Goal: Book appointment/travel/reservation

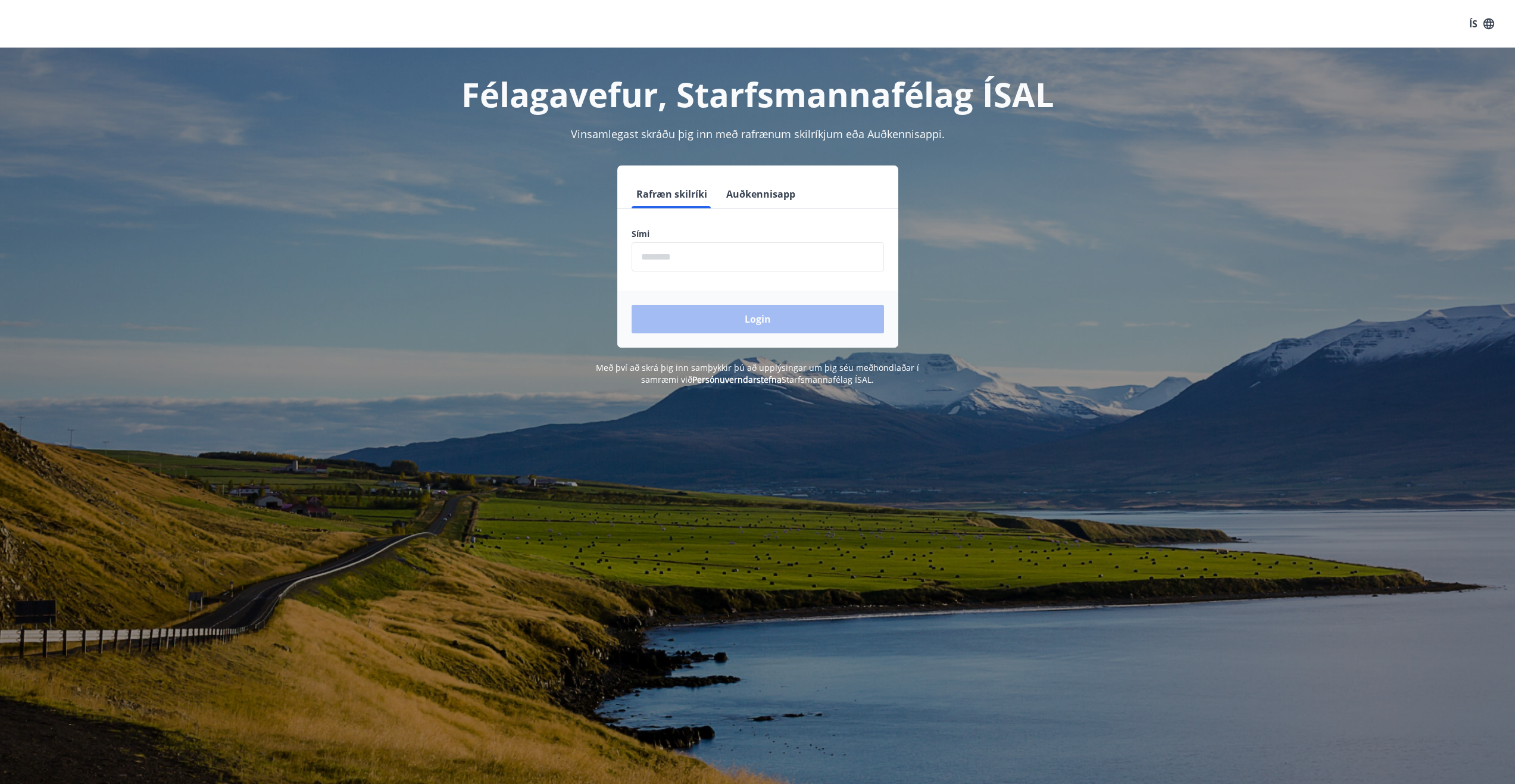
click at [669, 258] on input "phone" at bounding box center [758, 257] width 252 height 29
type input "*"
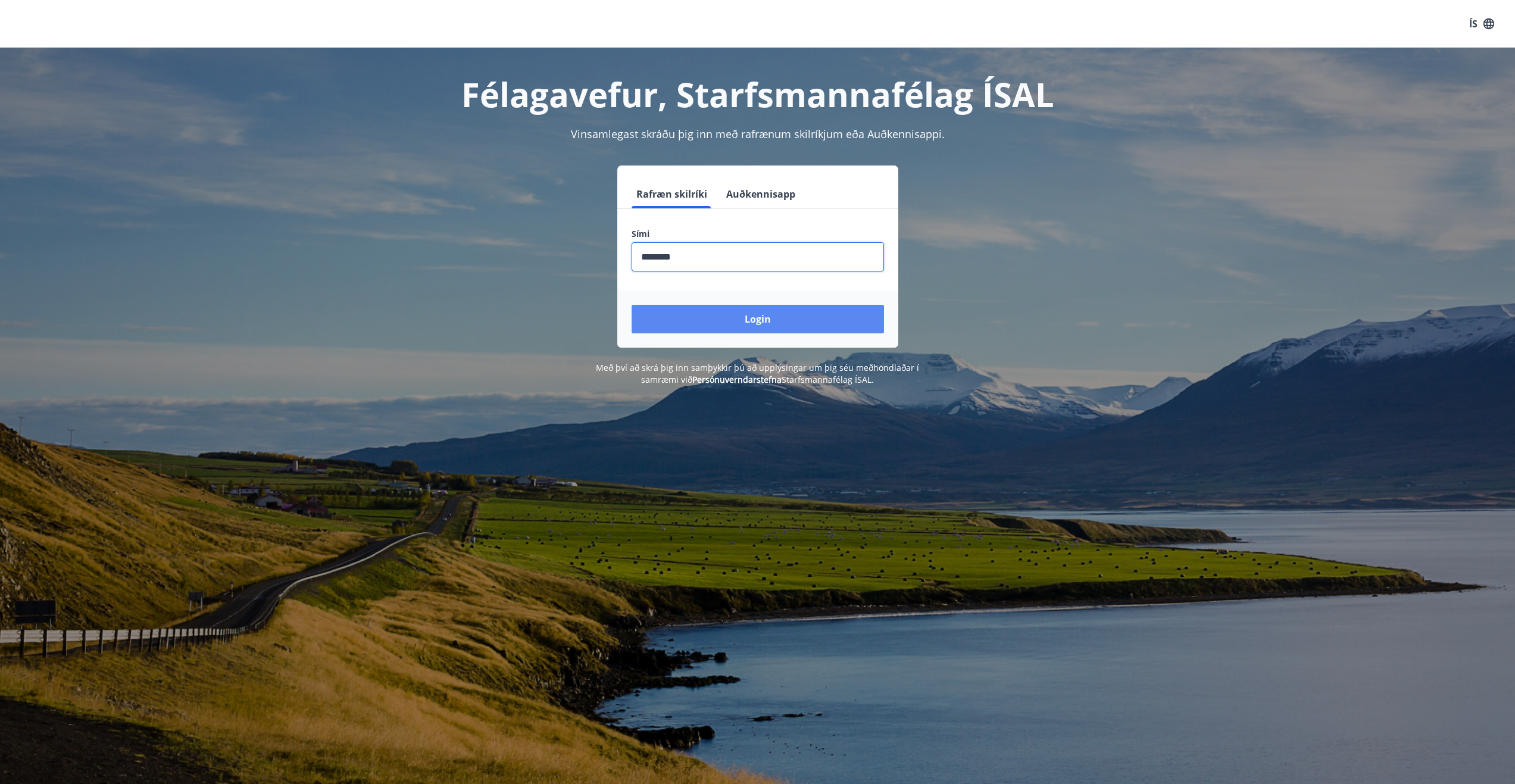
type input "********"
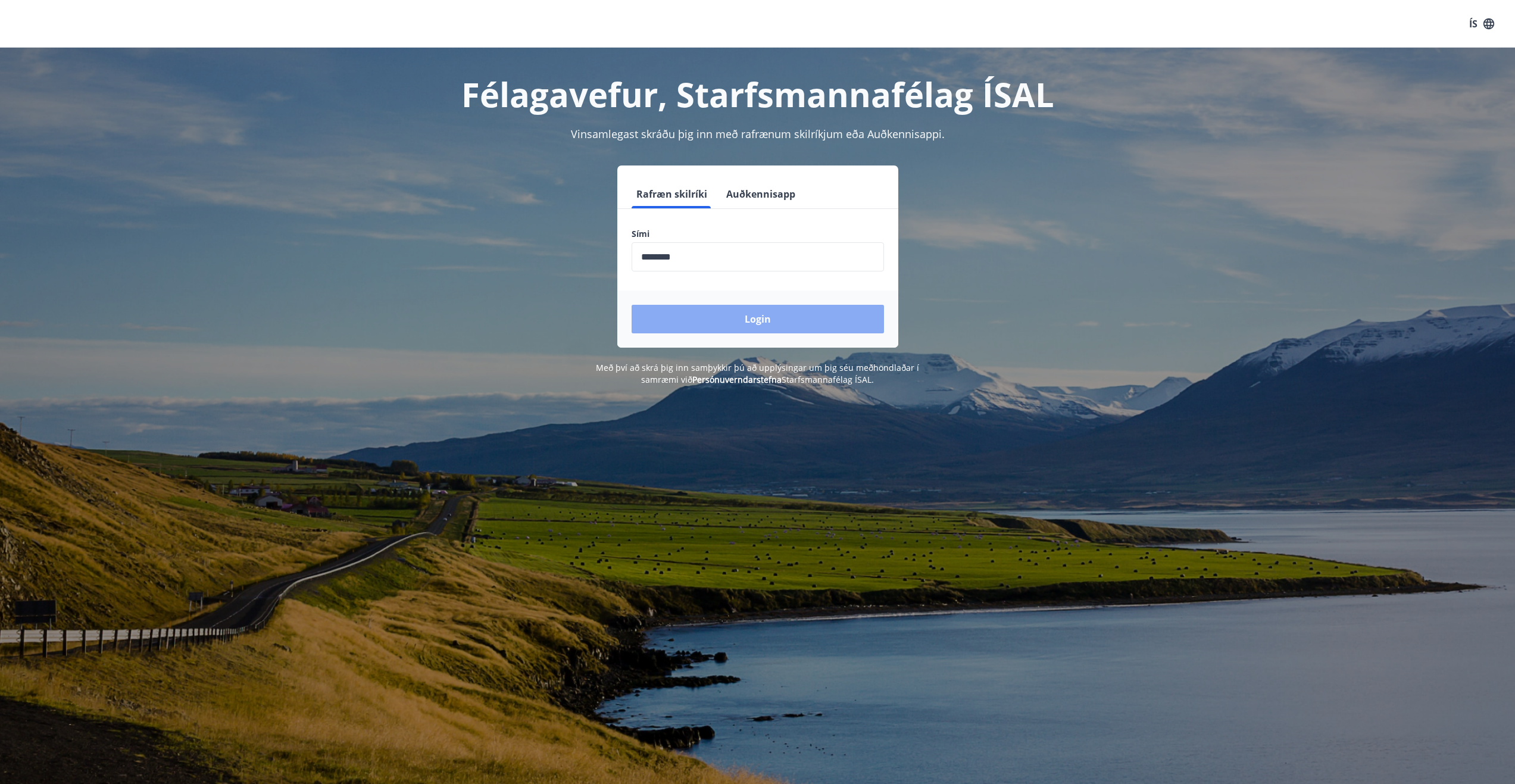
click at [751, 314] on button "Login" at bounding box center [758, 319] width 252 height 29
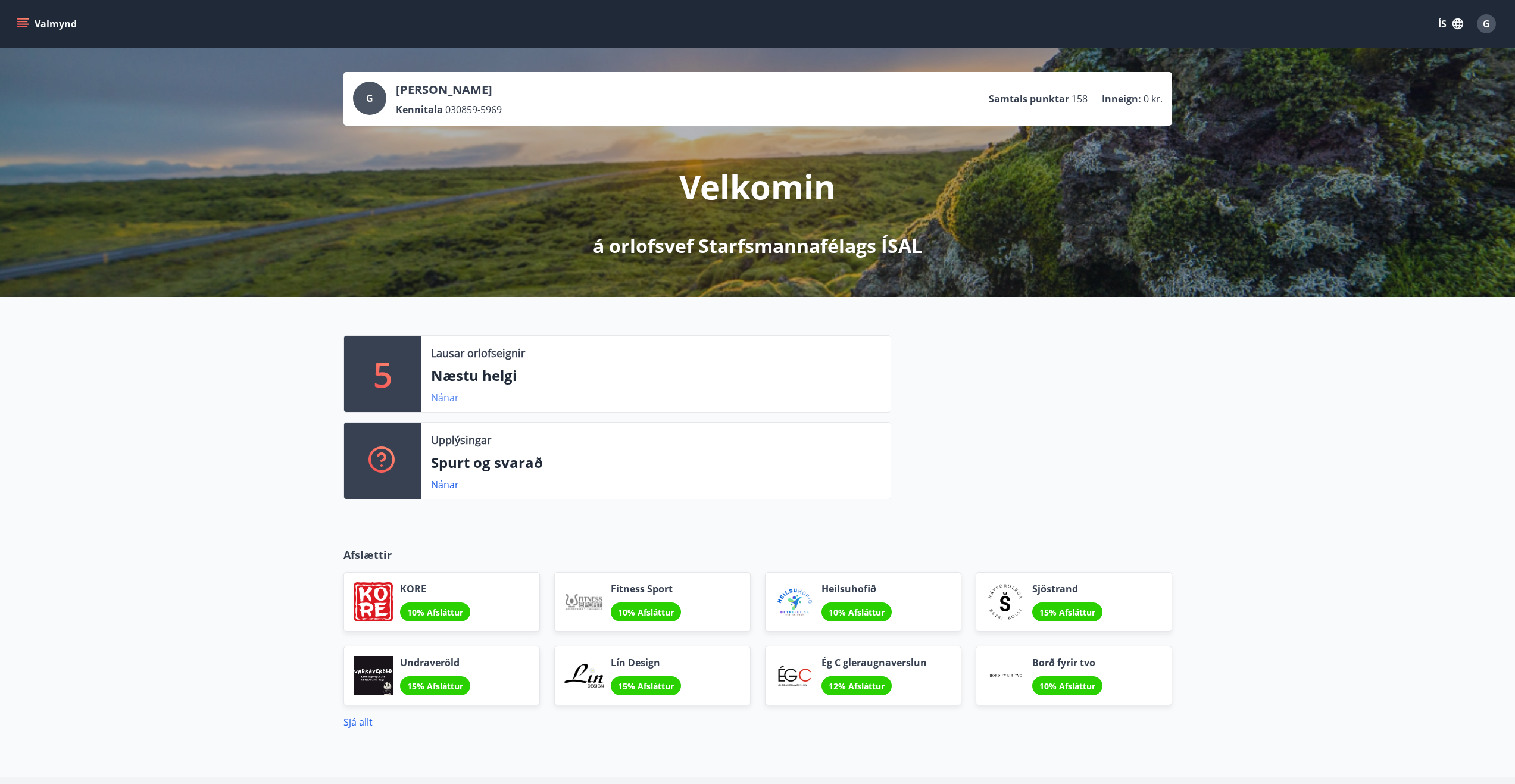
click at [449, 397] on link "Nánar" at bounding box center [445, 397] width 28 height 13
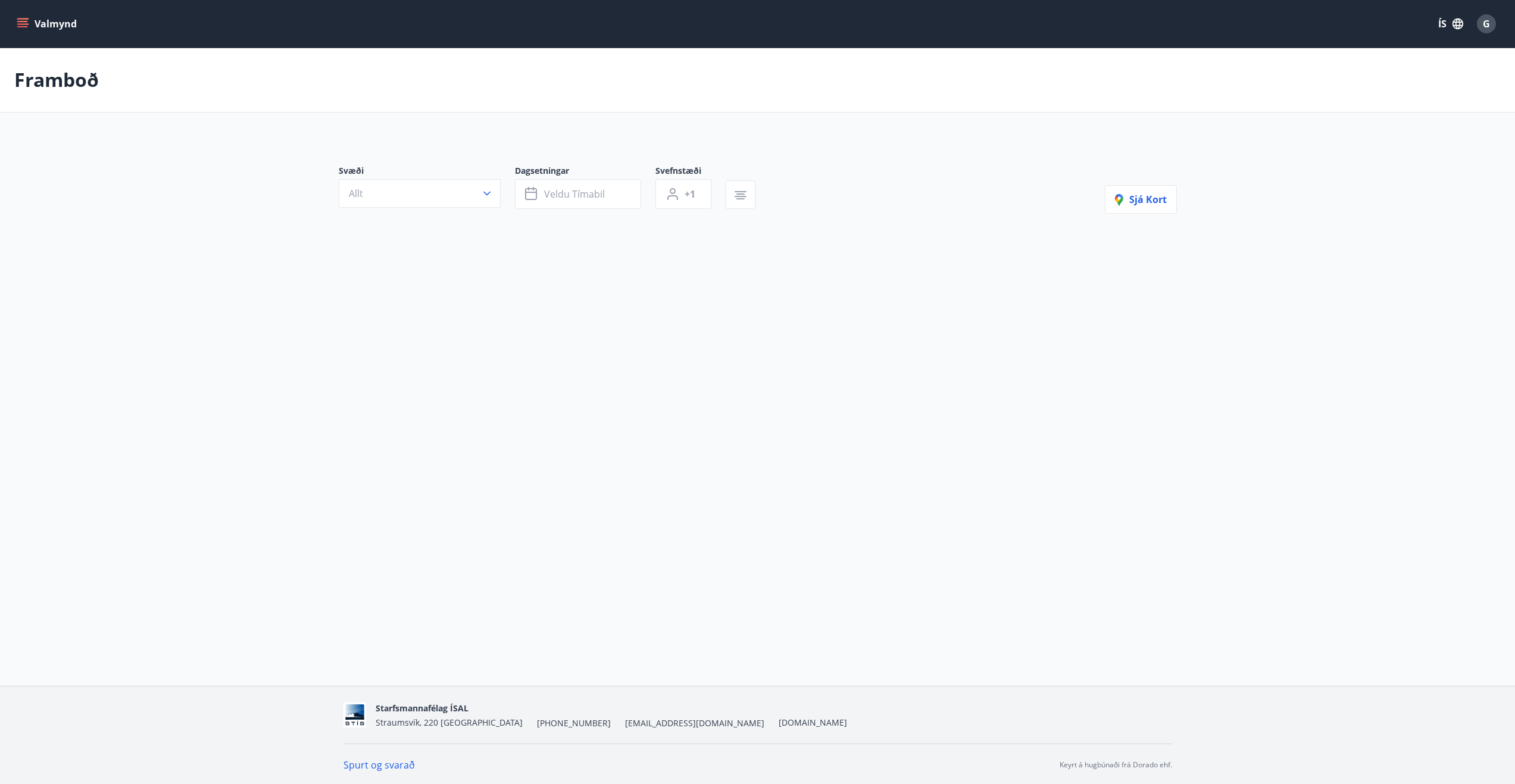
type input "*"
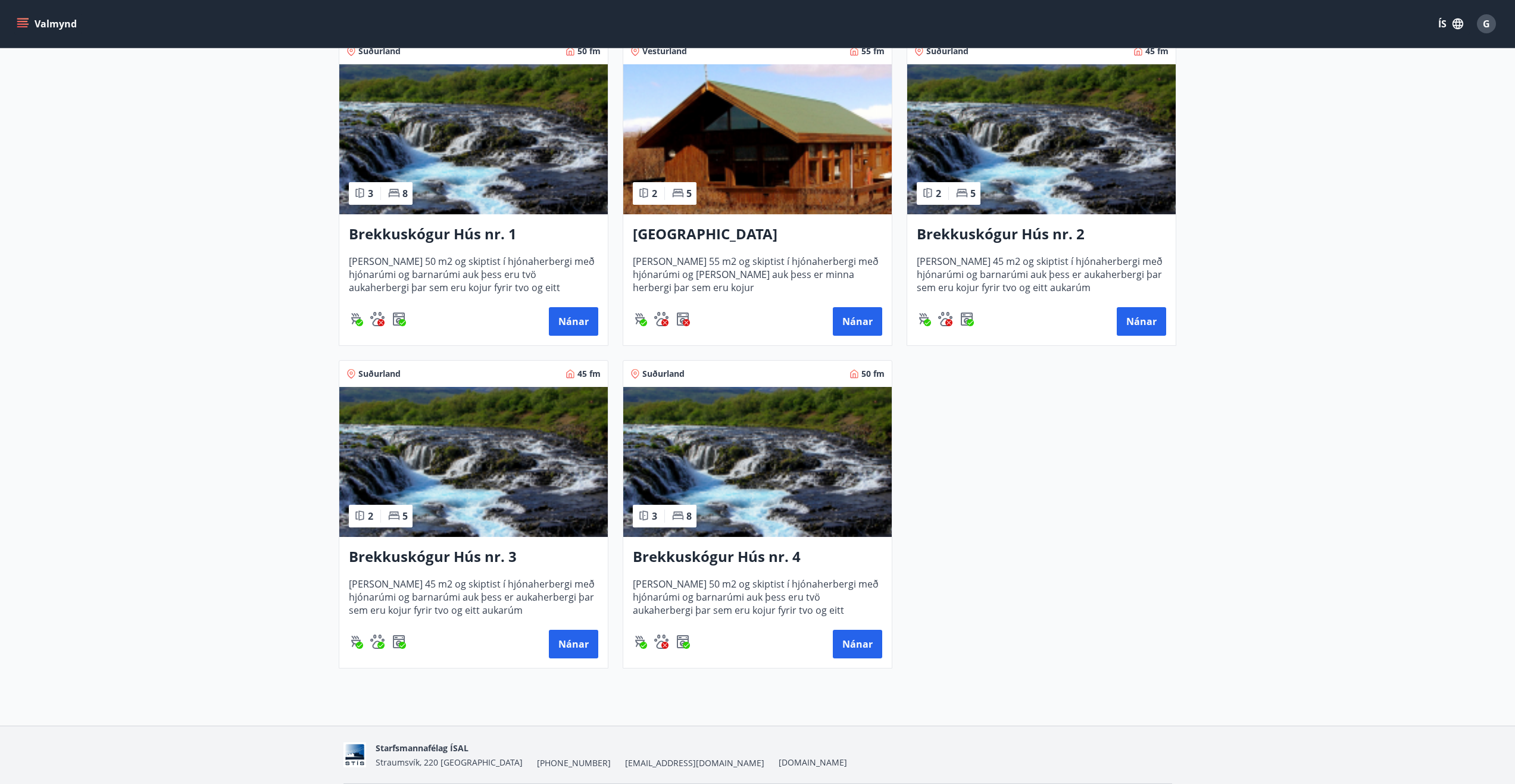
scroll to position [298, 0]
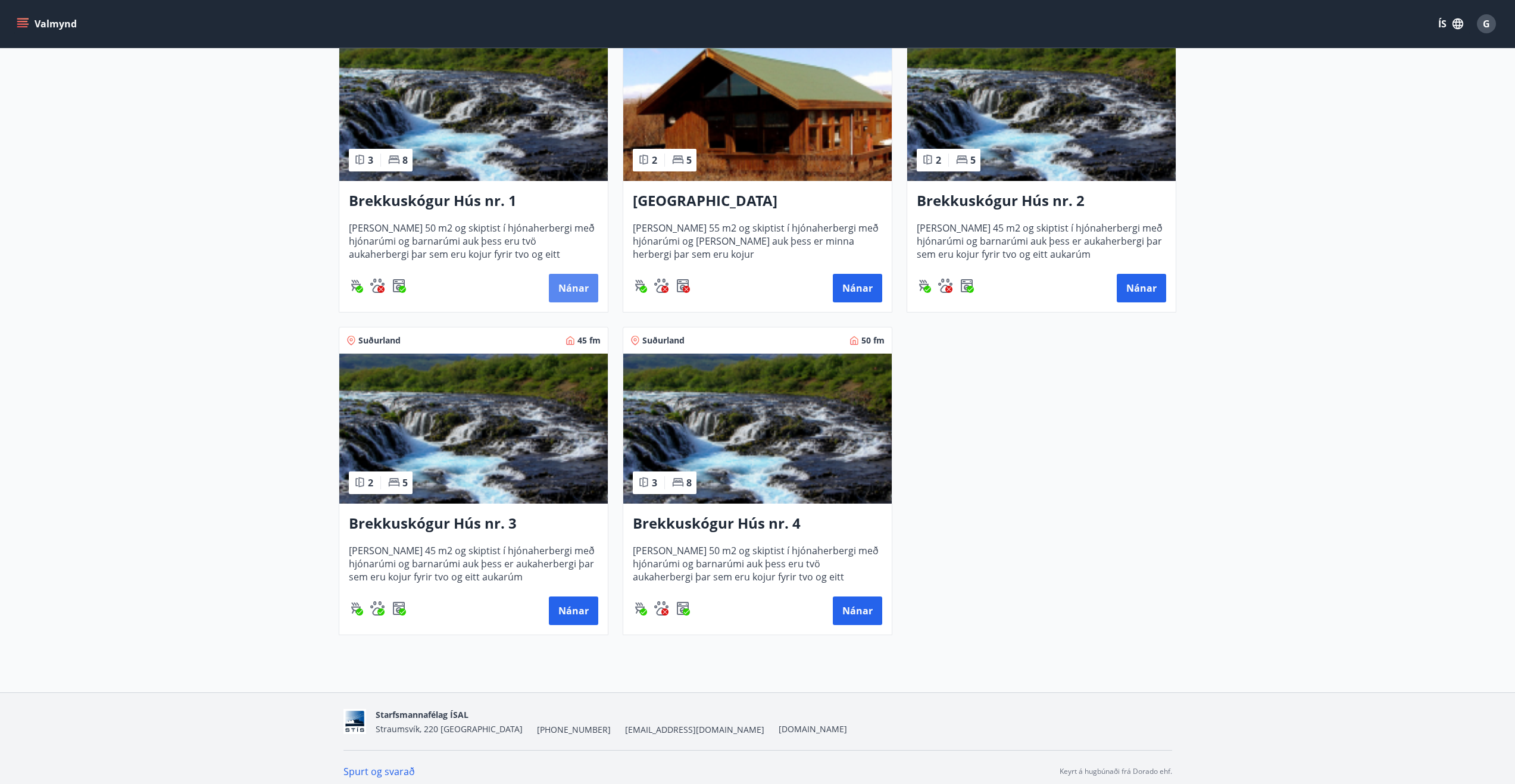
click at [570, 285] on button "Nánar" at bounding box center [574, 288] width 49 height 29
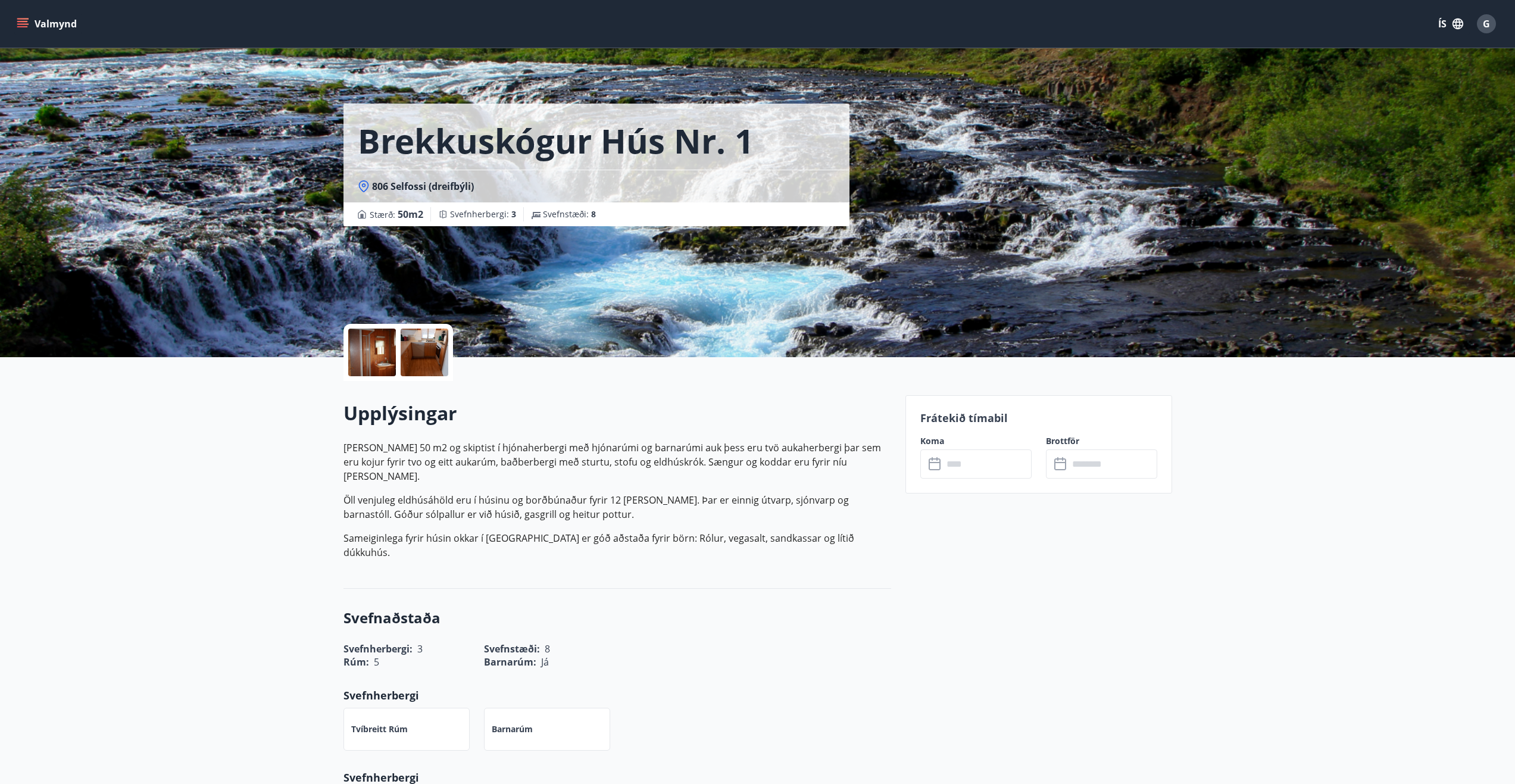
click at [374, 343] on div at bounding box center [372, 353] width 48 height 48
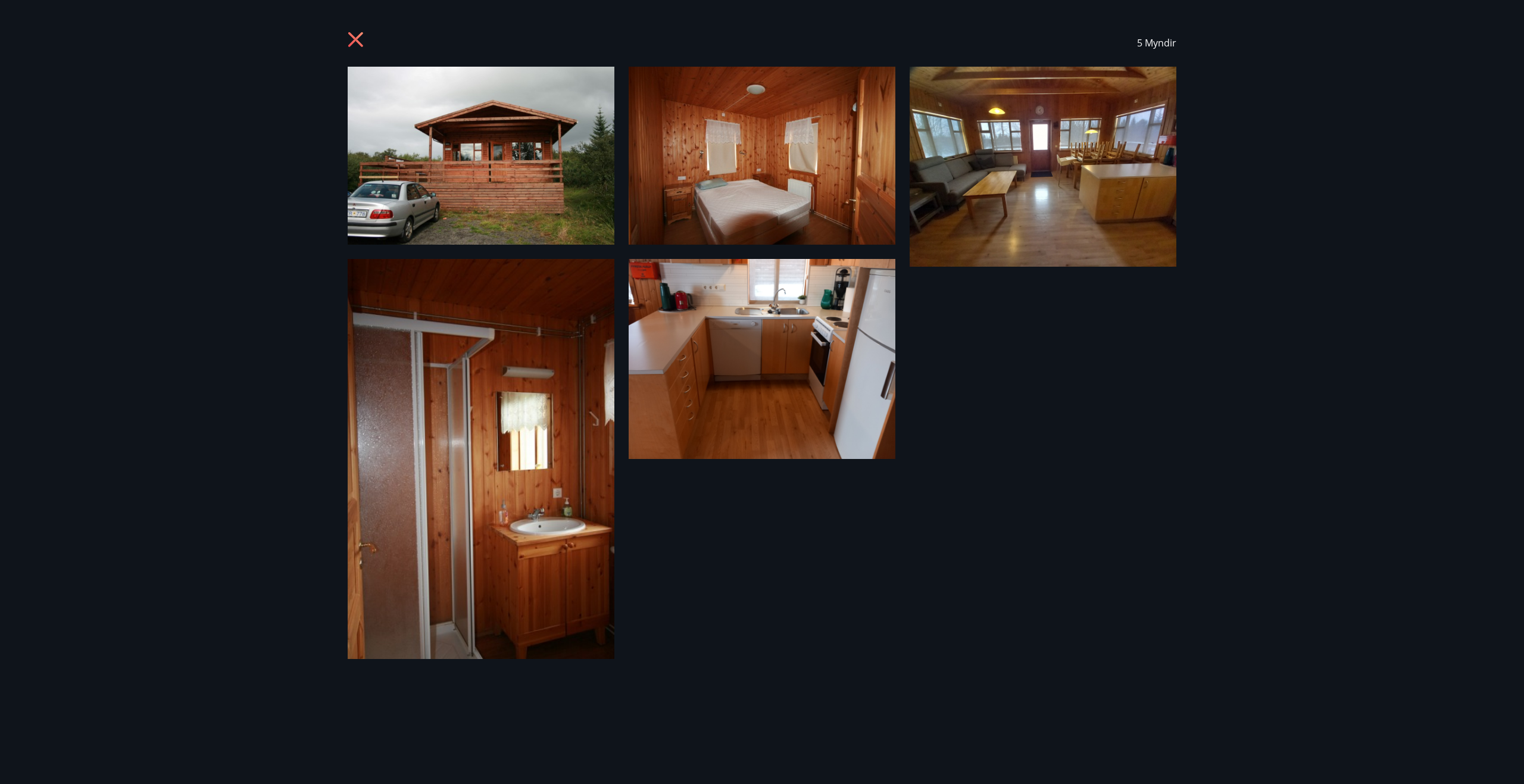
click at [721, 322] on img at bounding box center [762, 359] width 267 height 200
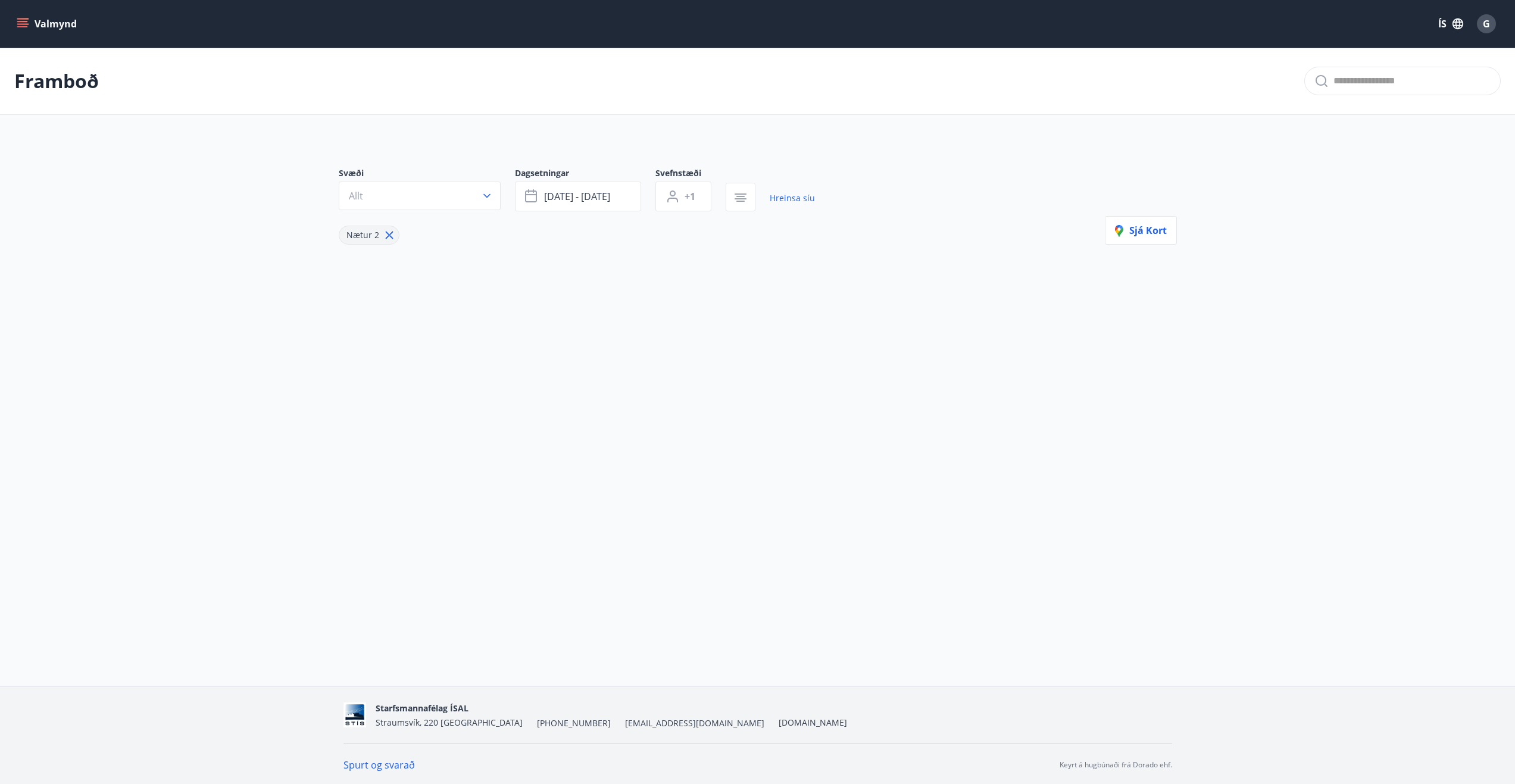
type input "*"
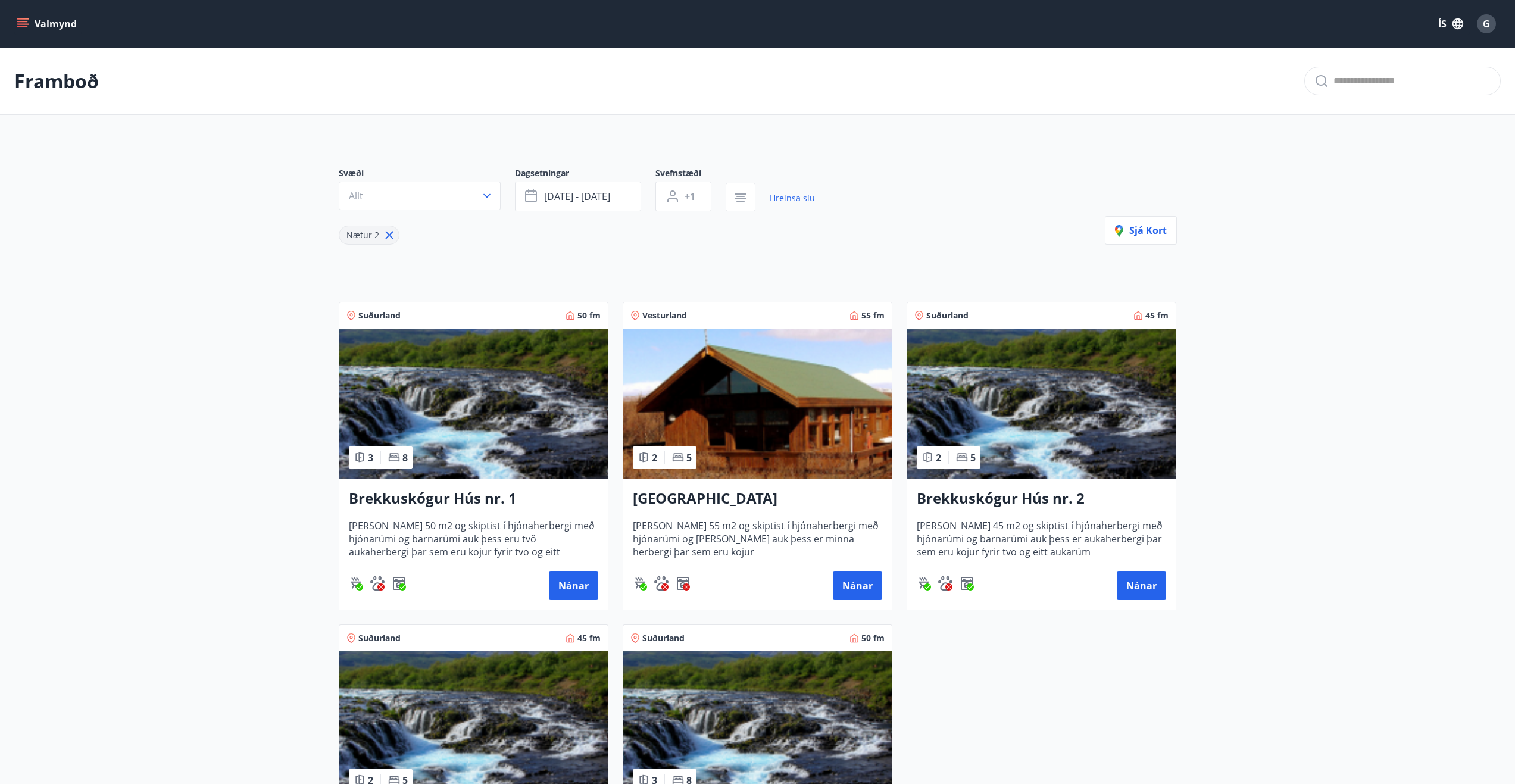
click at [815, 382] on img at bounding box center [757, 404] width 268 height 150
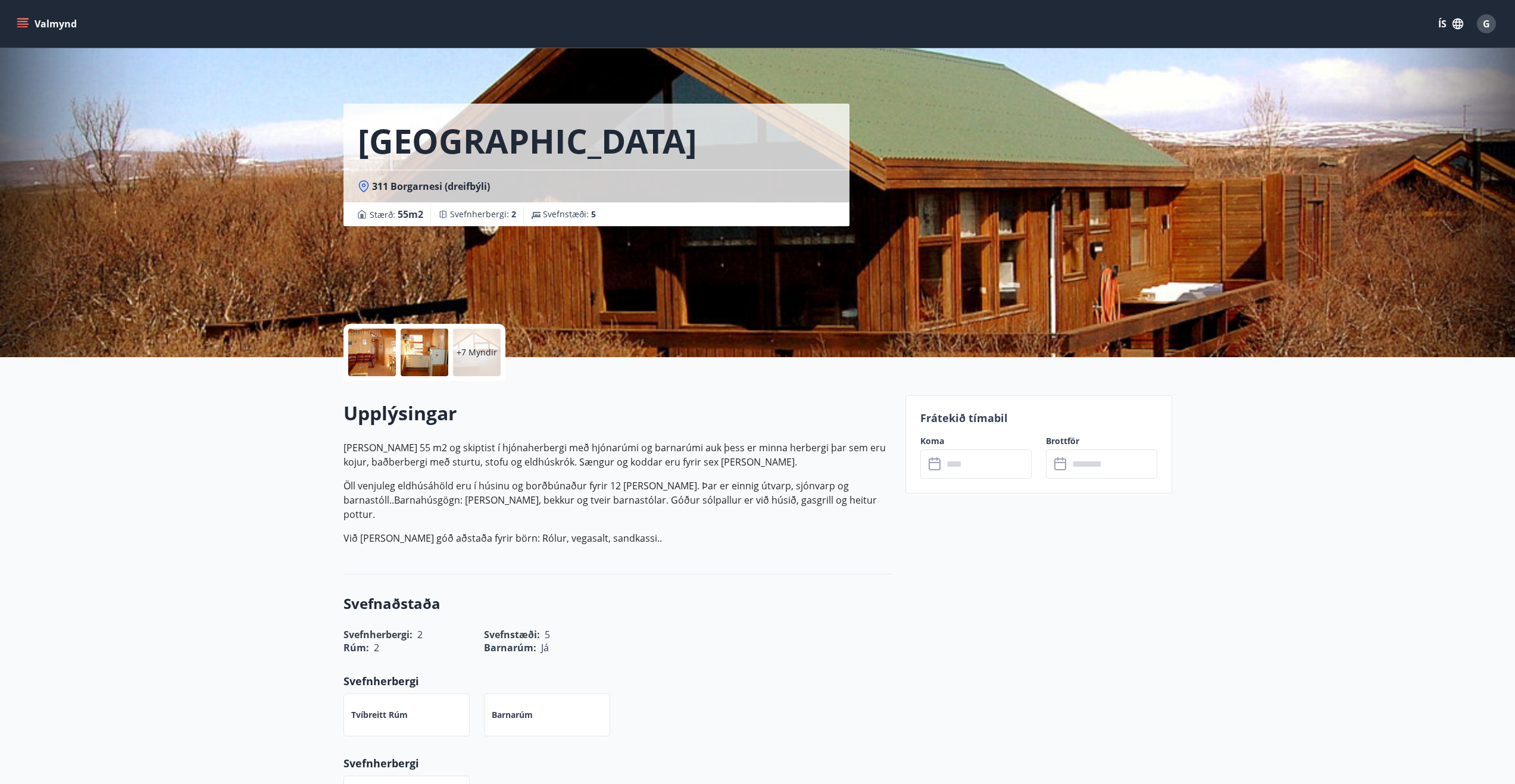
click at [373, 349] on div at bounding box center [372, 353] width 48 height 48
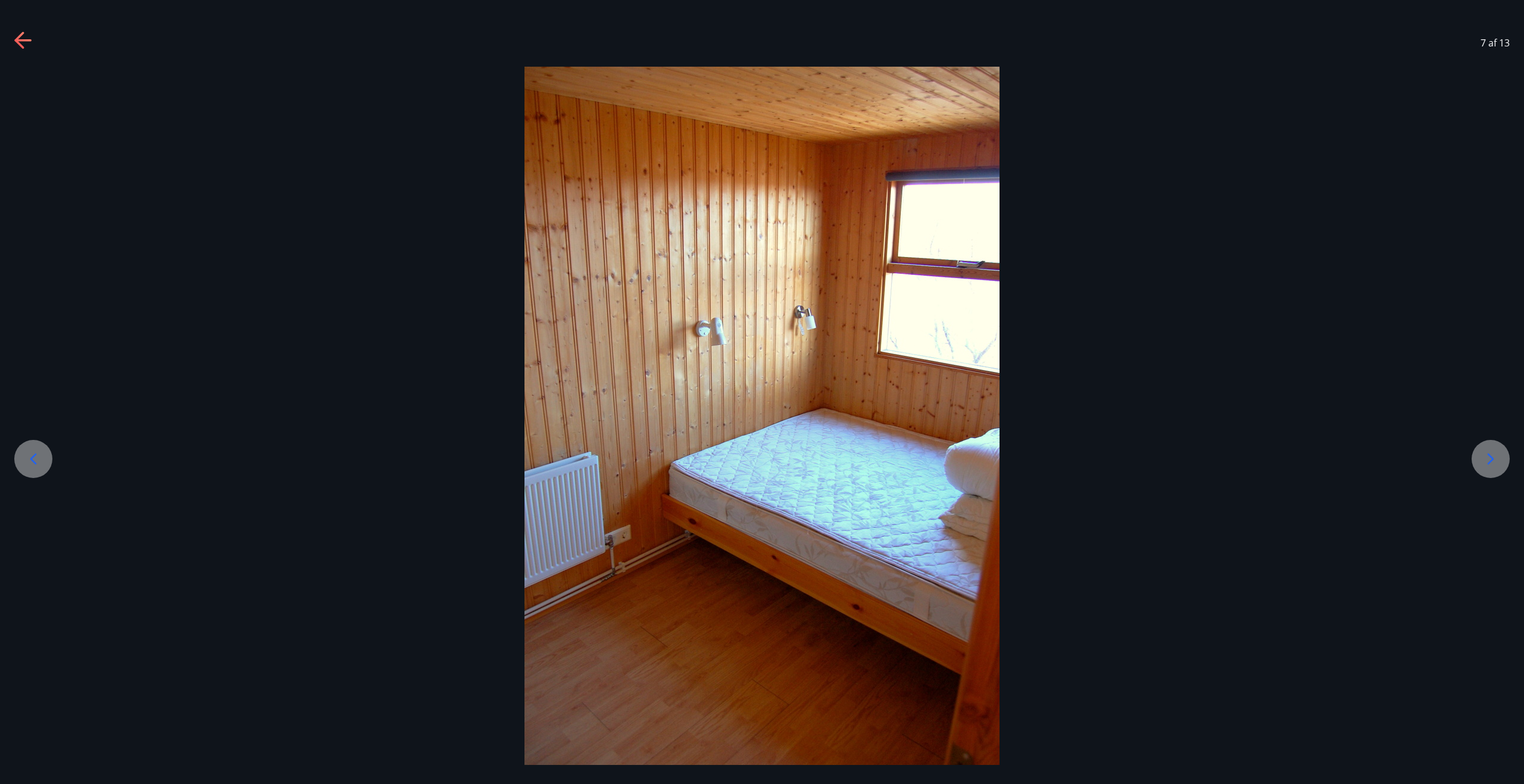
click at [1482, 455] on icon at bounding box center [1490, 458] width 19 height 19
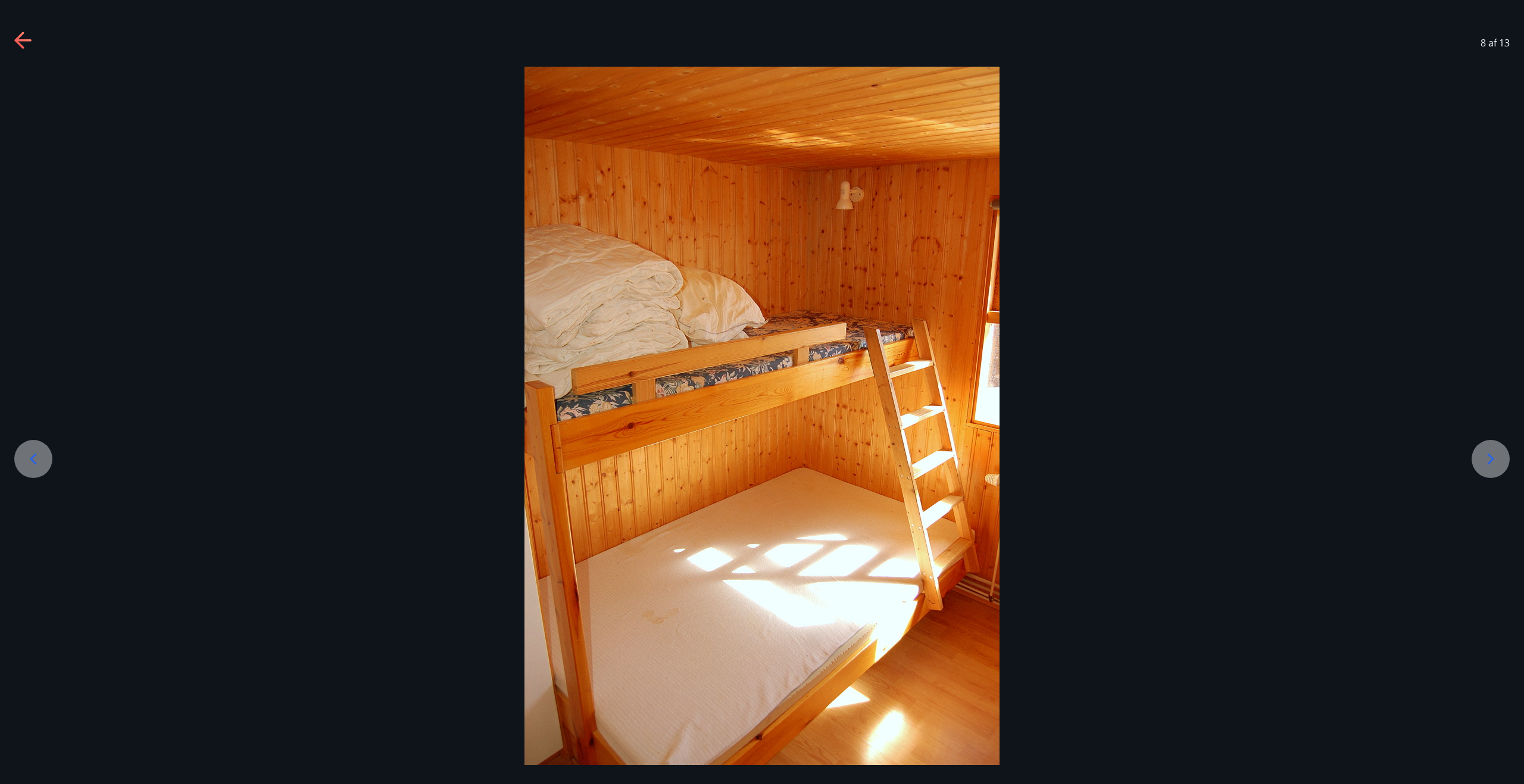
click at [1485, 454] on icon at bounding box center [1490, 458] width 19 height 19
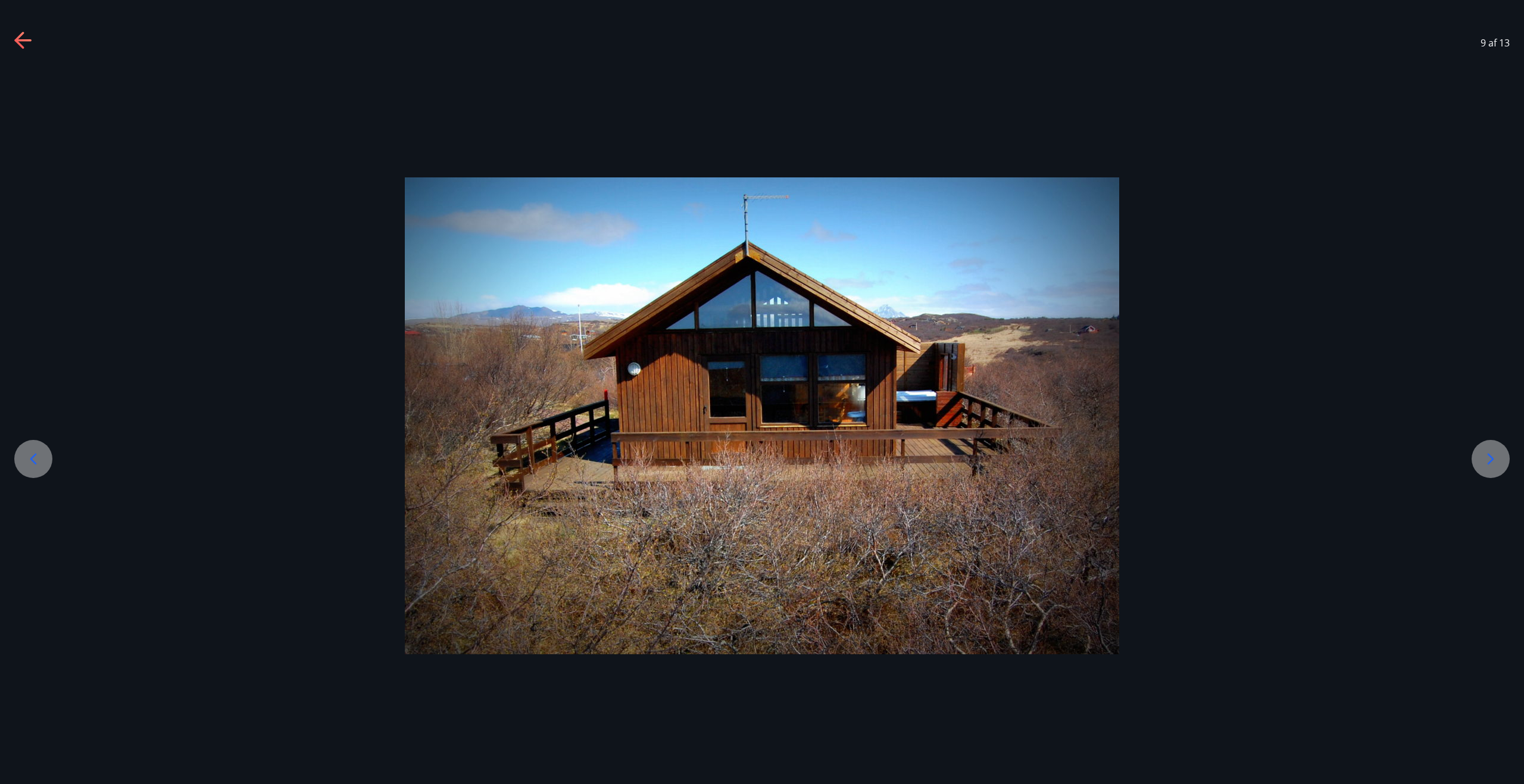
click at [47, 460] on div at bounding box center [32, 458] width 38 height 38
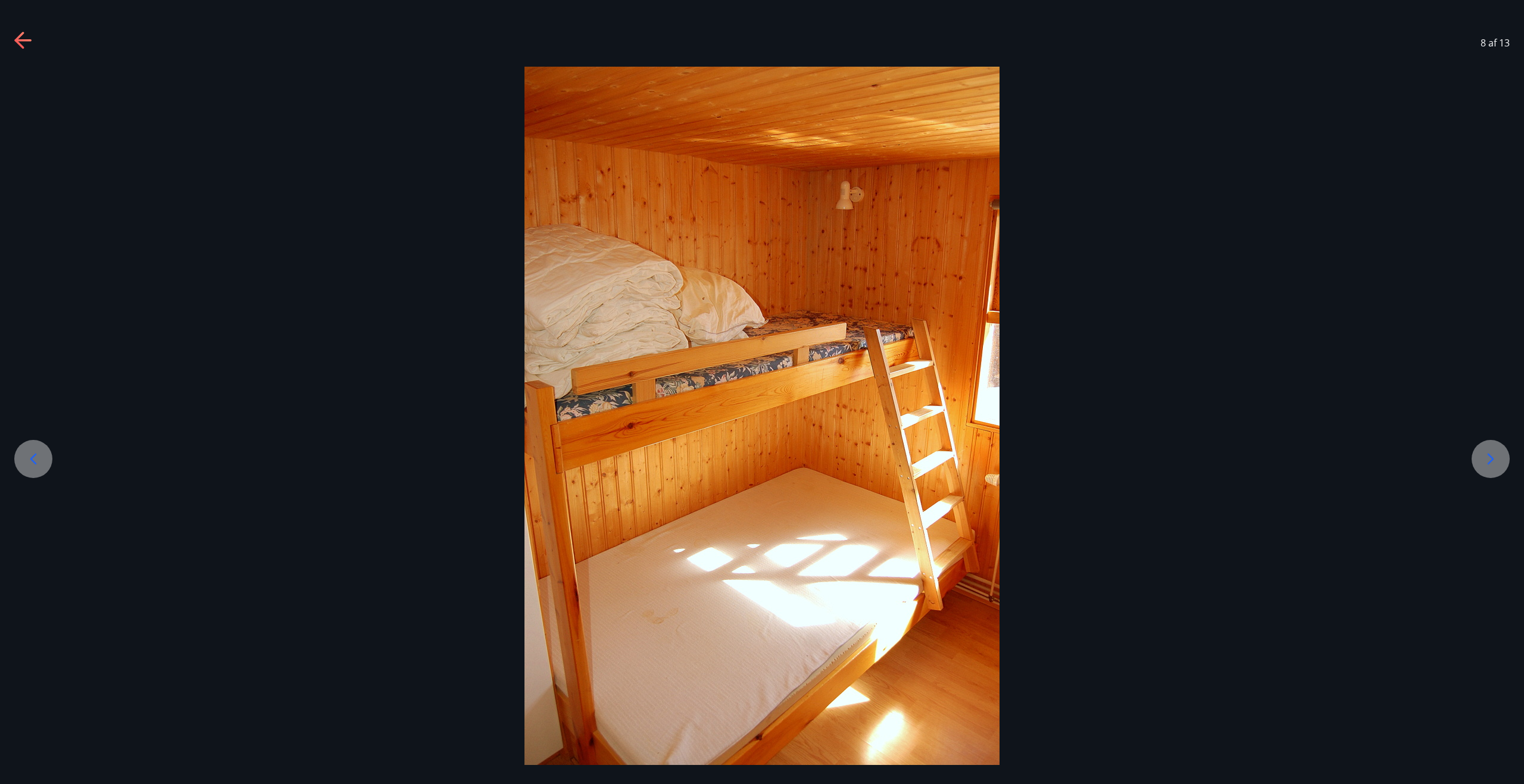
click at [1484, 455] on icon at bounding box center [1490, 458] width 19 height 19
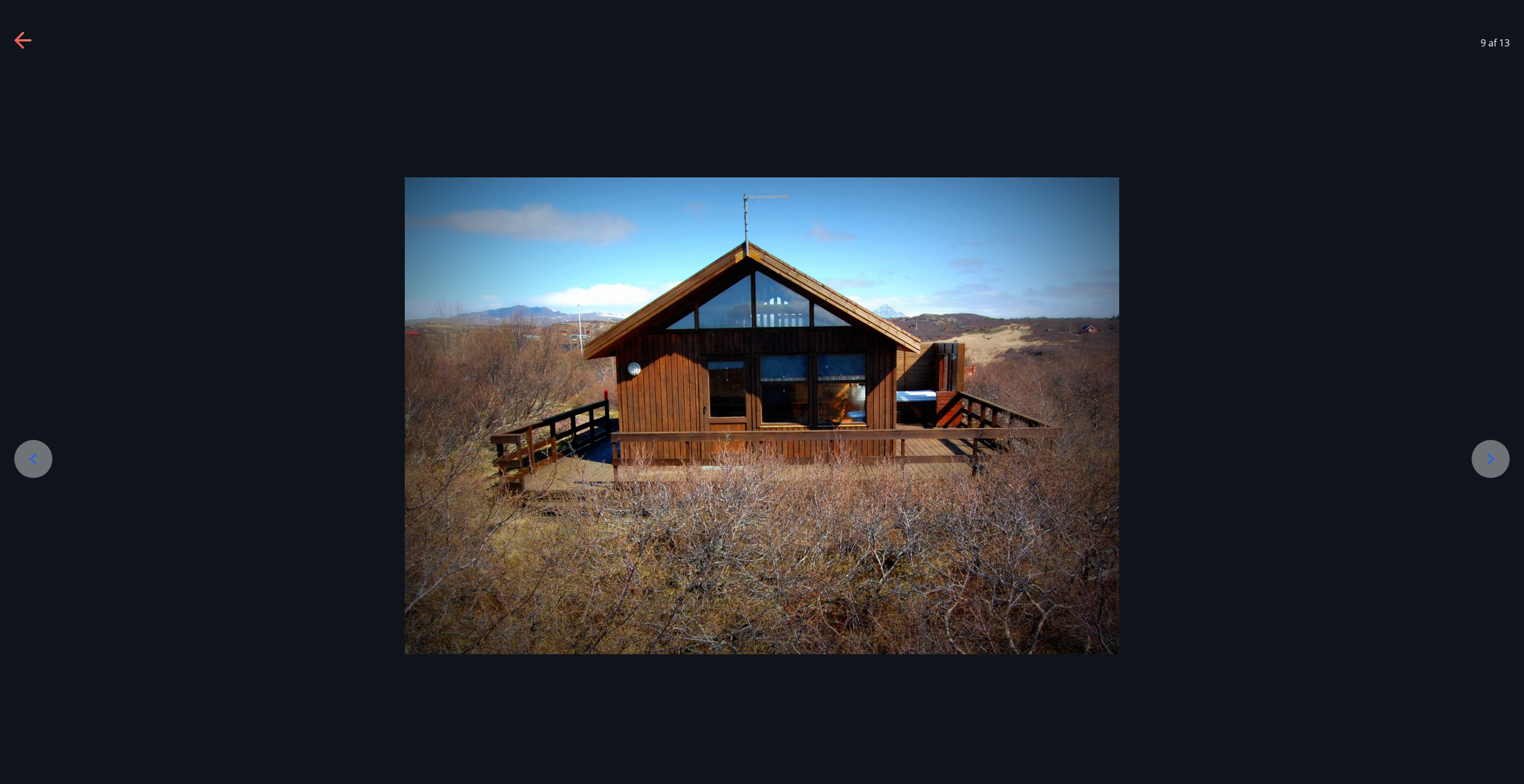
click at [1485, 455] on icon at bounding box center [1490, 458] width 19 height 19
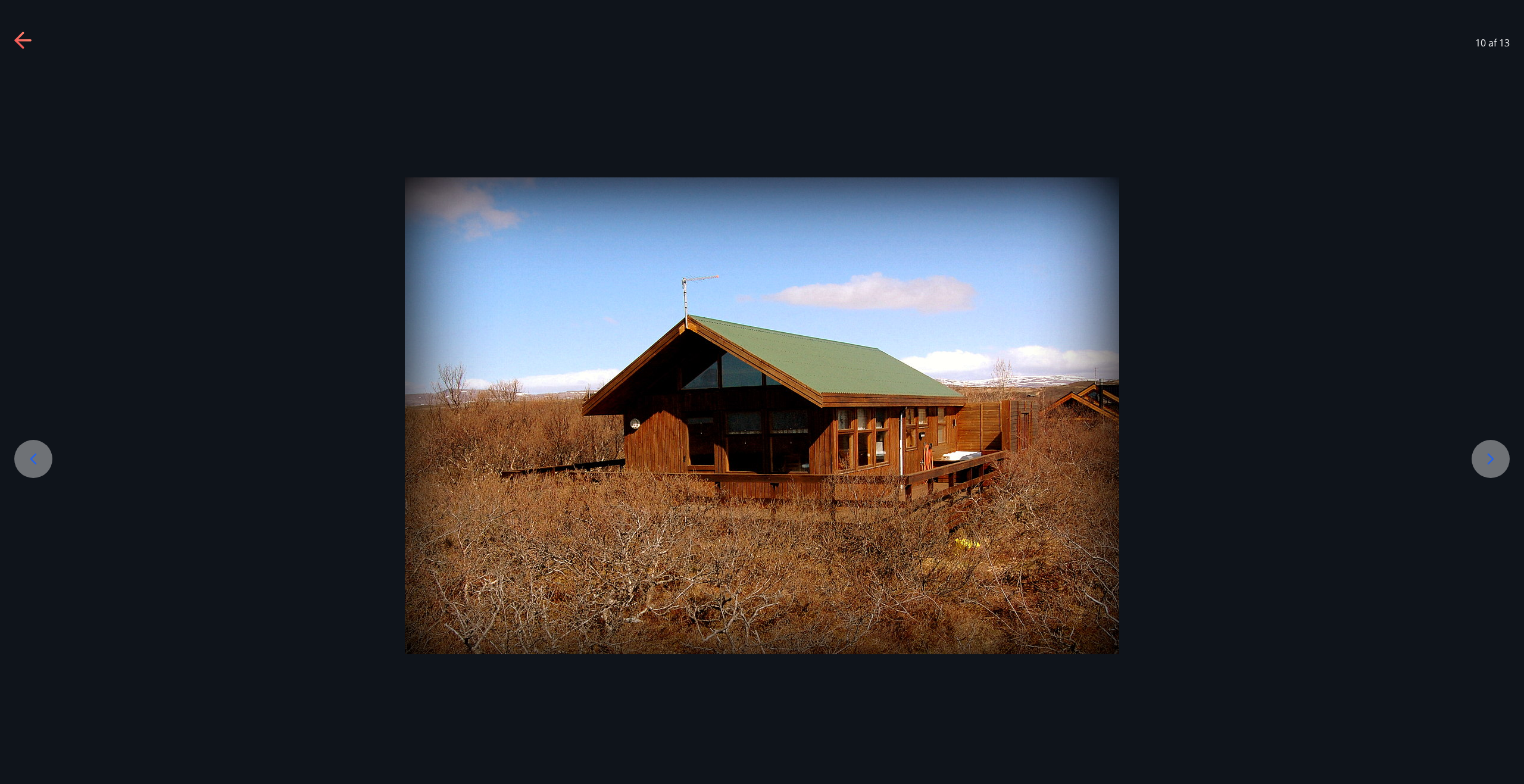
click at [1485, 455] on icon at bounding box center [1490, 458] width 19 height 19
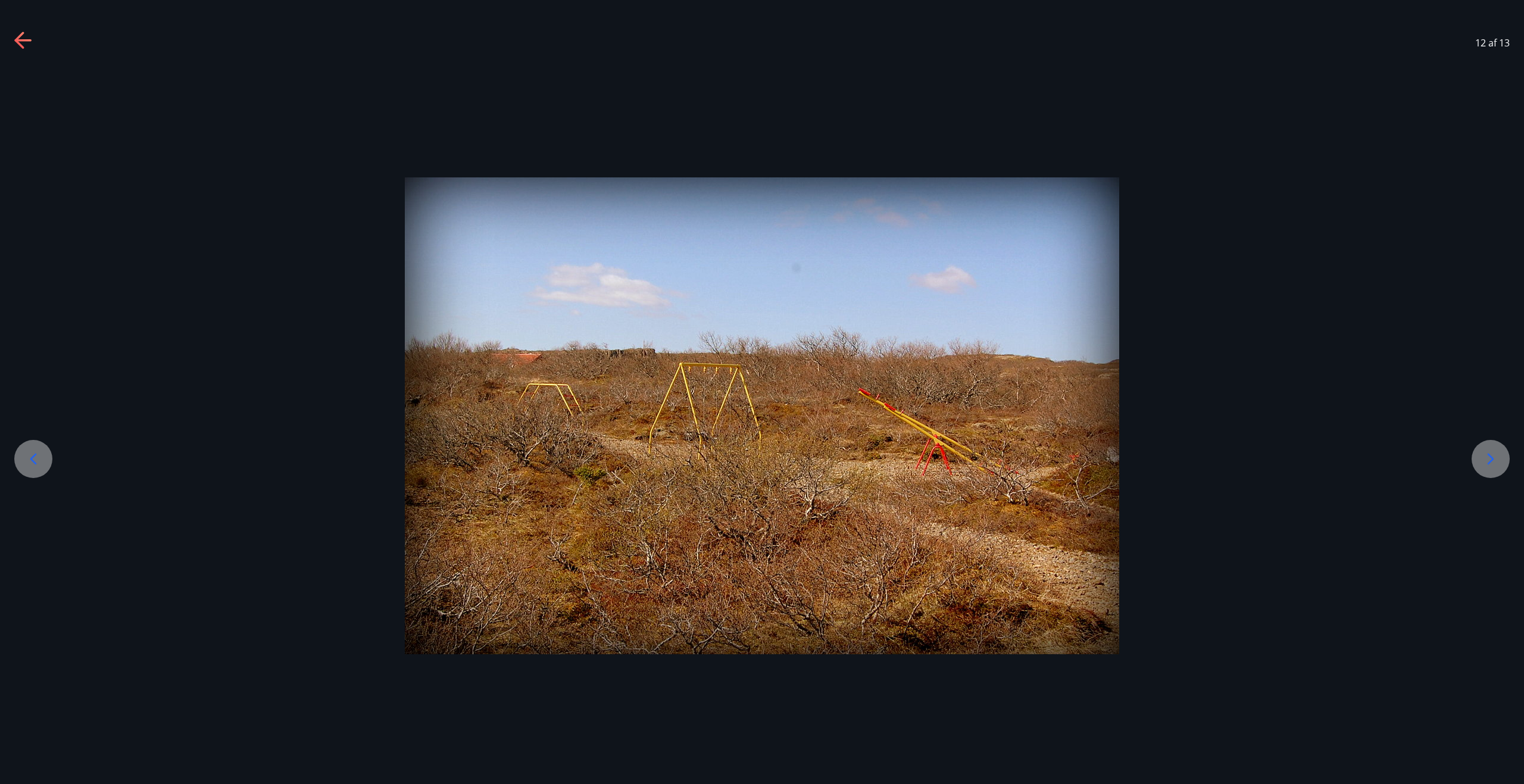
click at [1487, 455] on icon at bounding box center [1490, 458] width 19 height 19
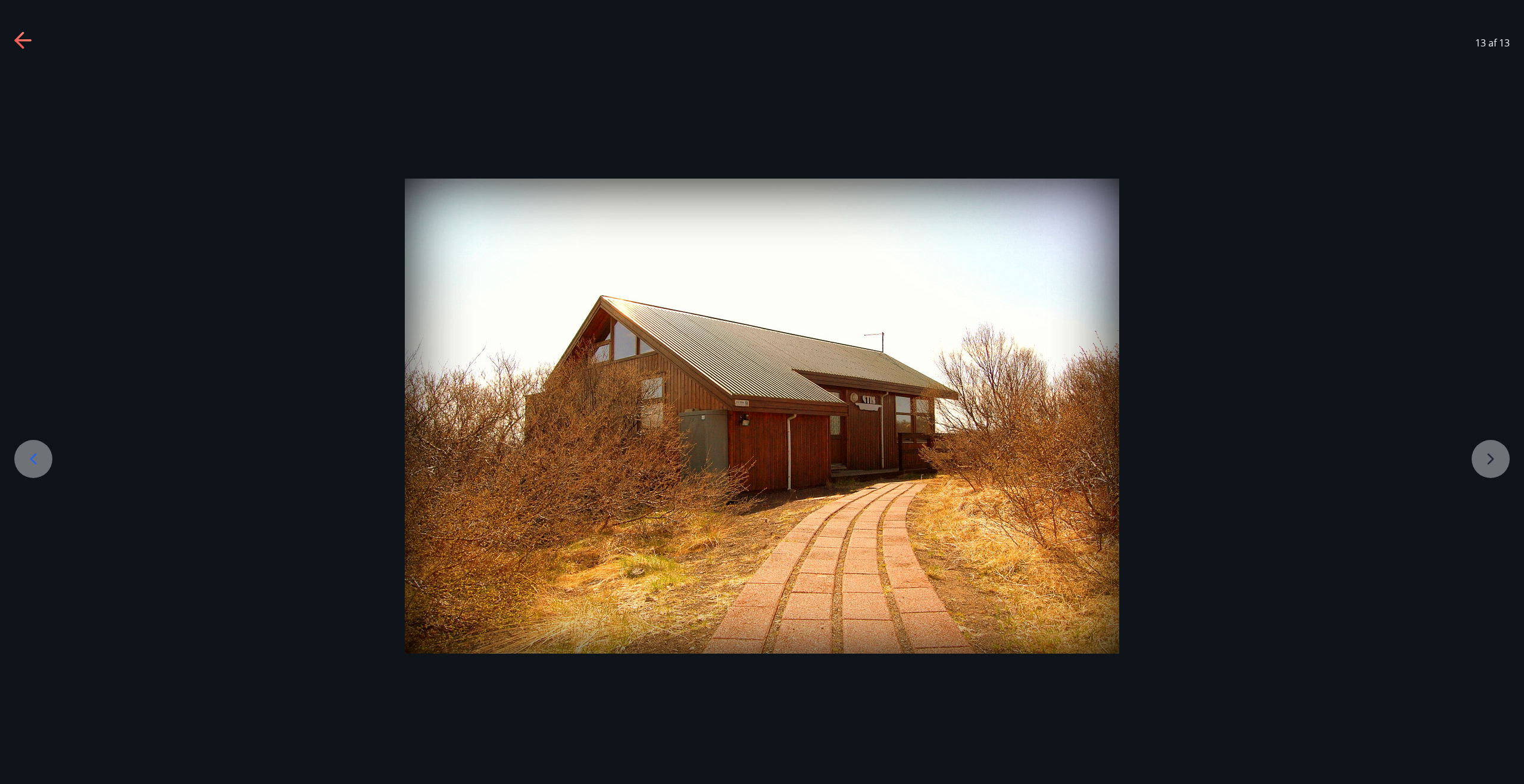
click at [1485, 452] on div at bounding box center [762, 416] width 1524 height 475
click at [19, 32] on icon at bounding box center [23, 41] width 19 height 19
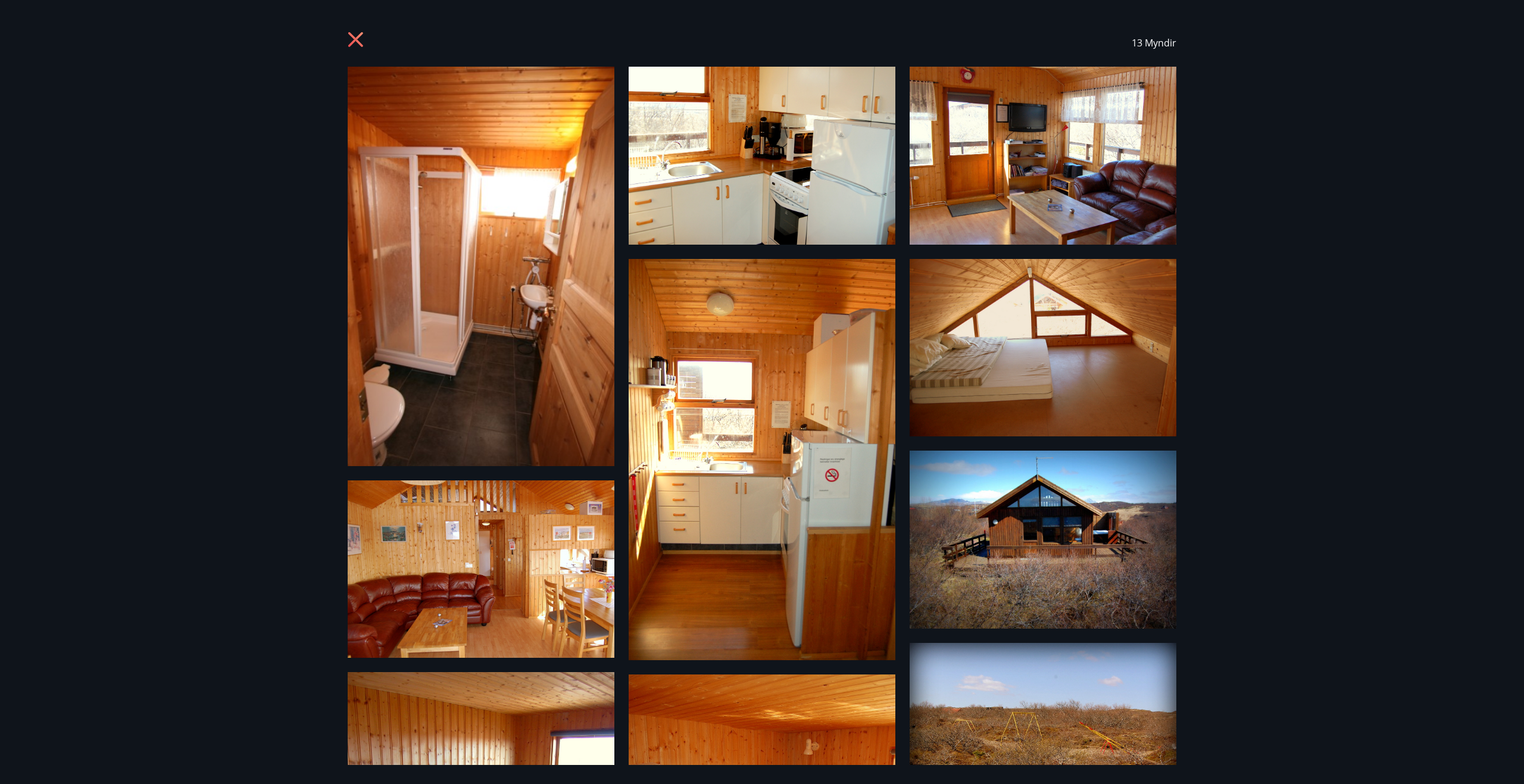
click at [947, 479] on img at bounding box center [1042, 540] width 267 height 178
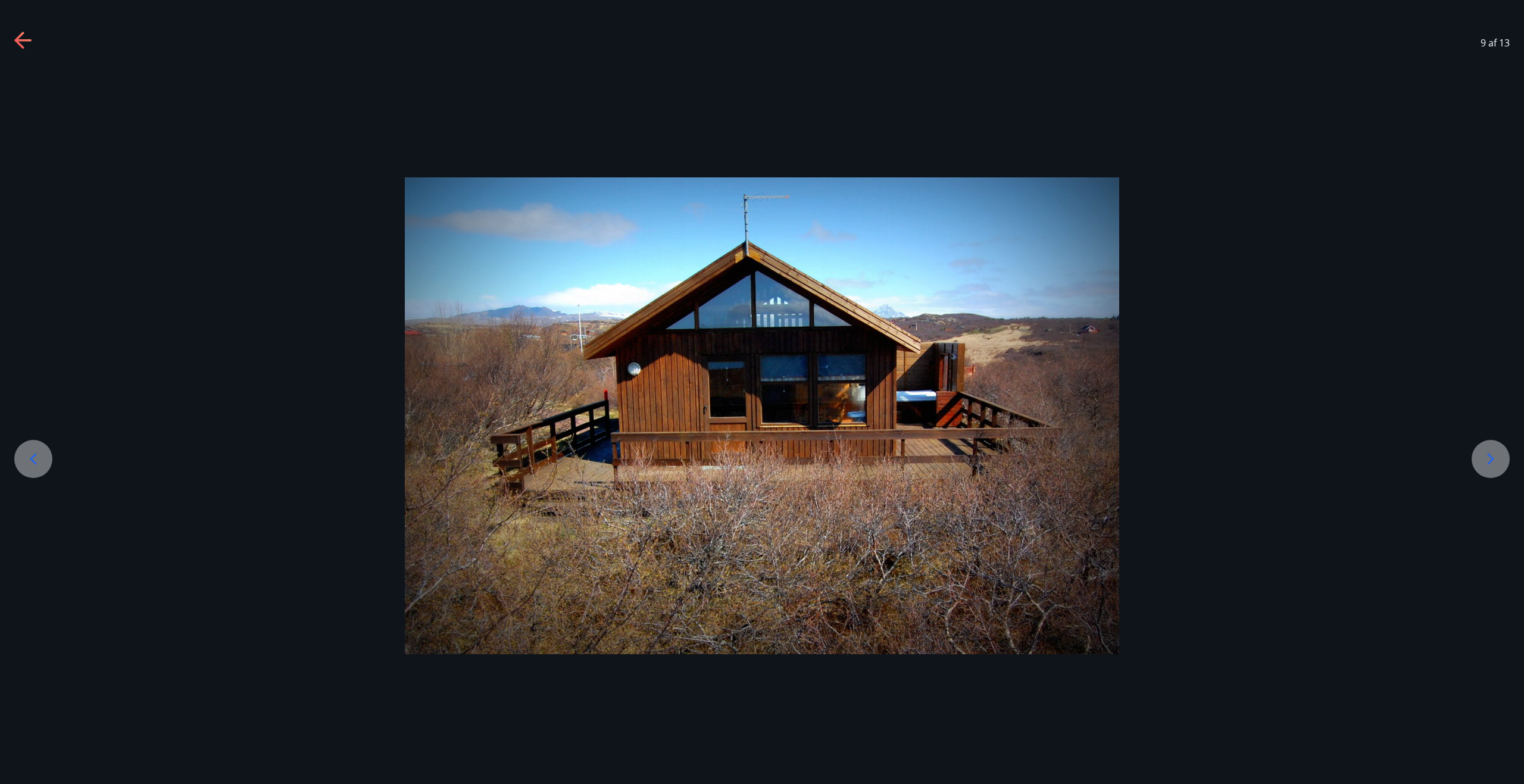
click at [20, 38] on icon at bounding box center [23, 41] width 19 height 19
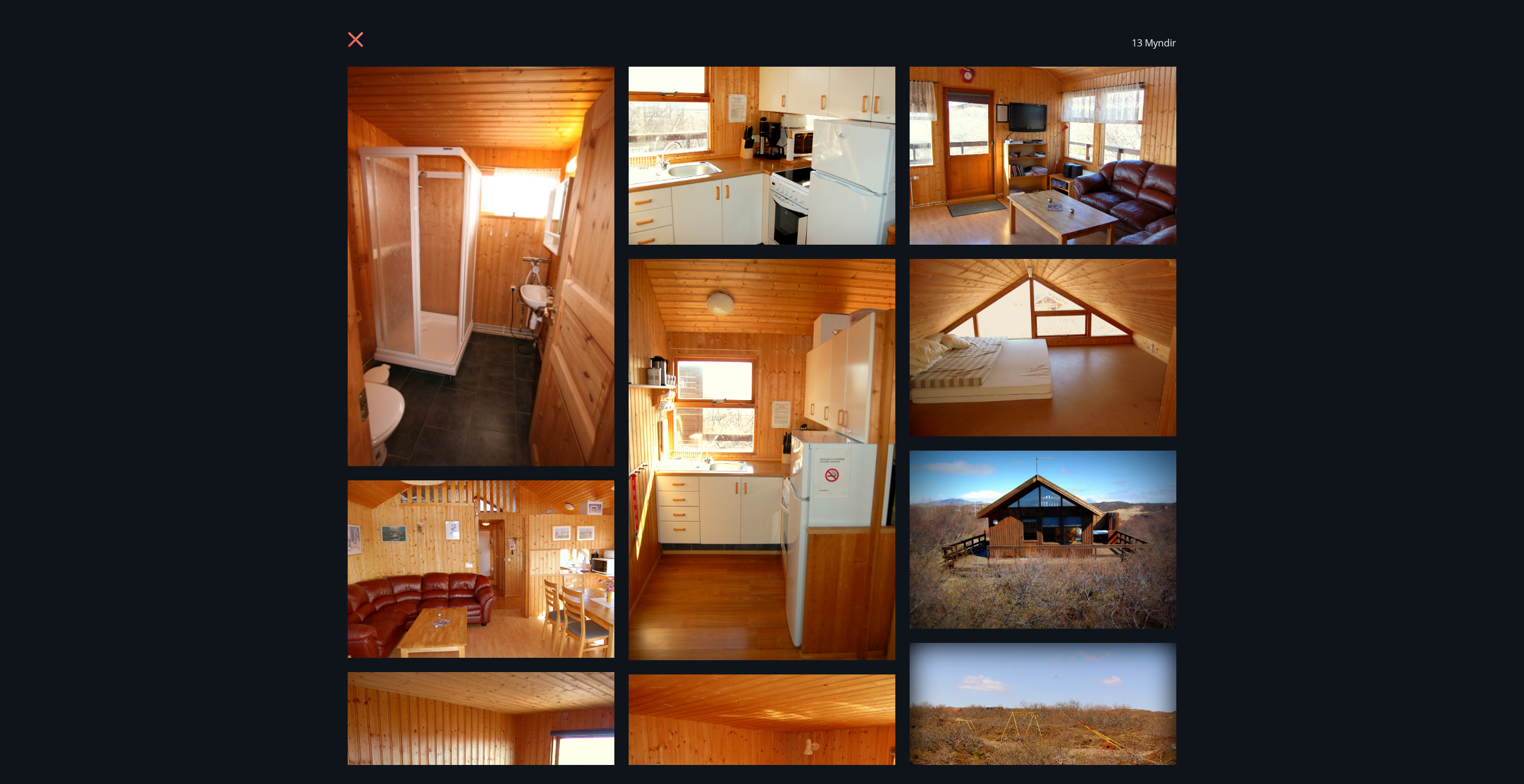
click at [996, 375] on img at bounding box center [1042, 347] width 267 height 177
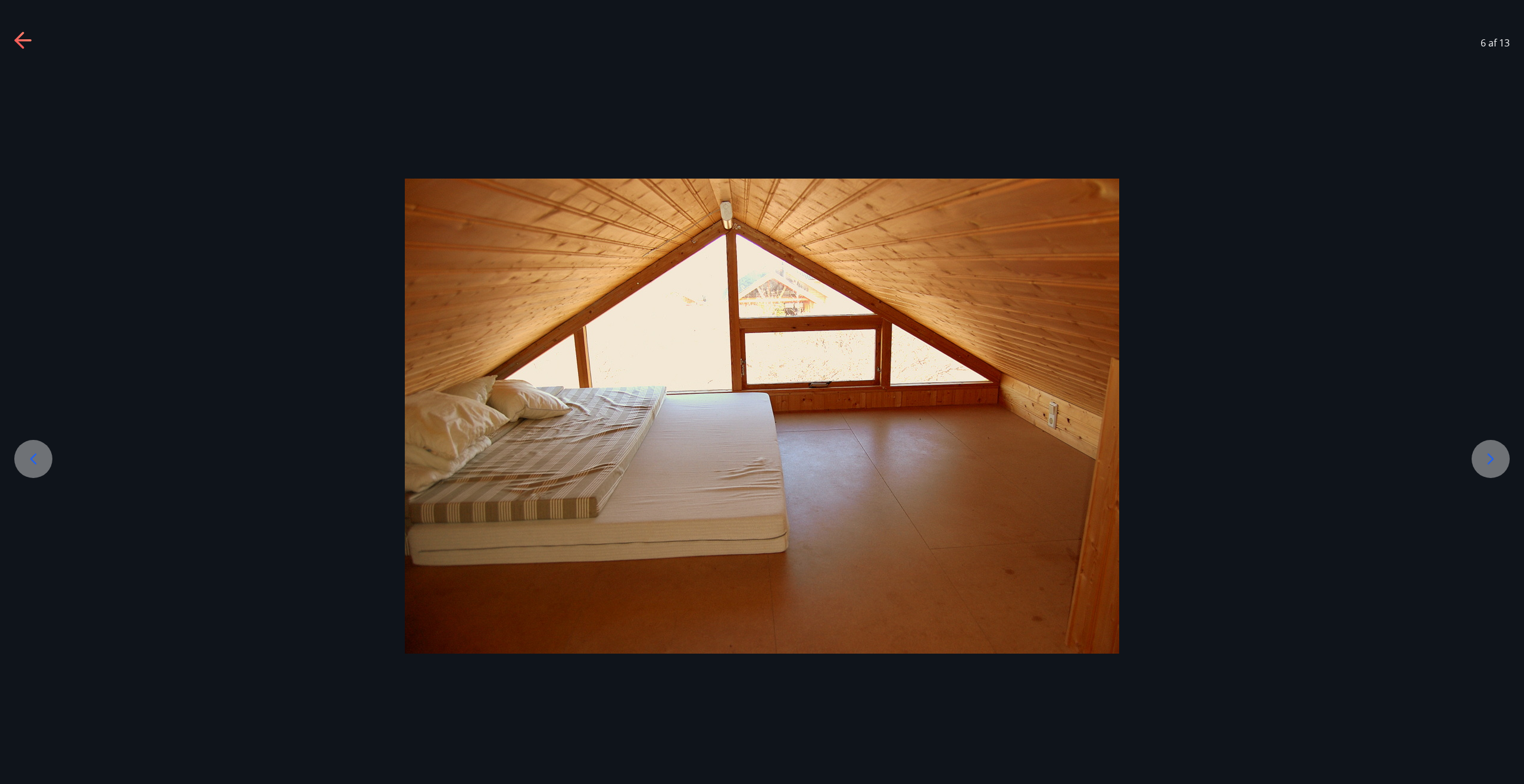
click at [1492, 458] on icon at bounding box center [1491, 458] width 6 height 12
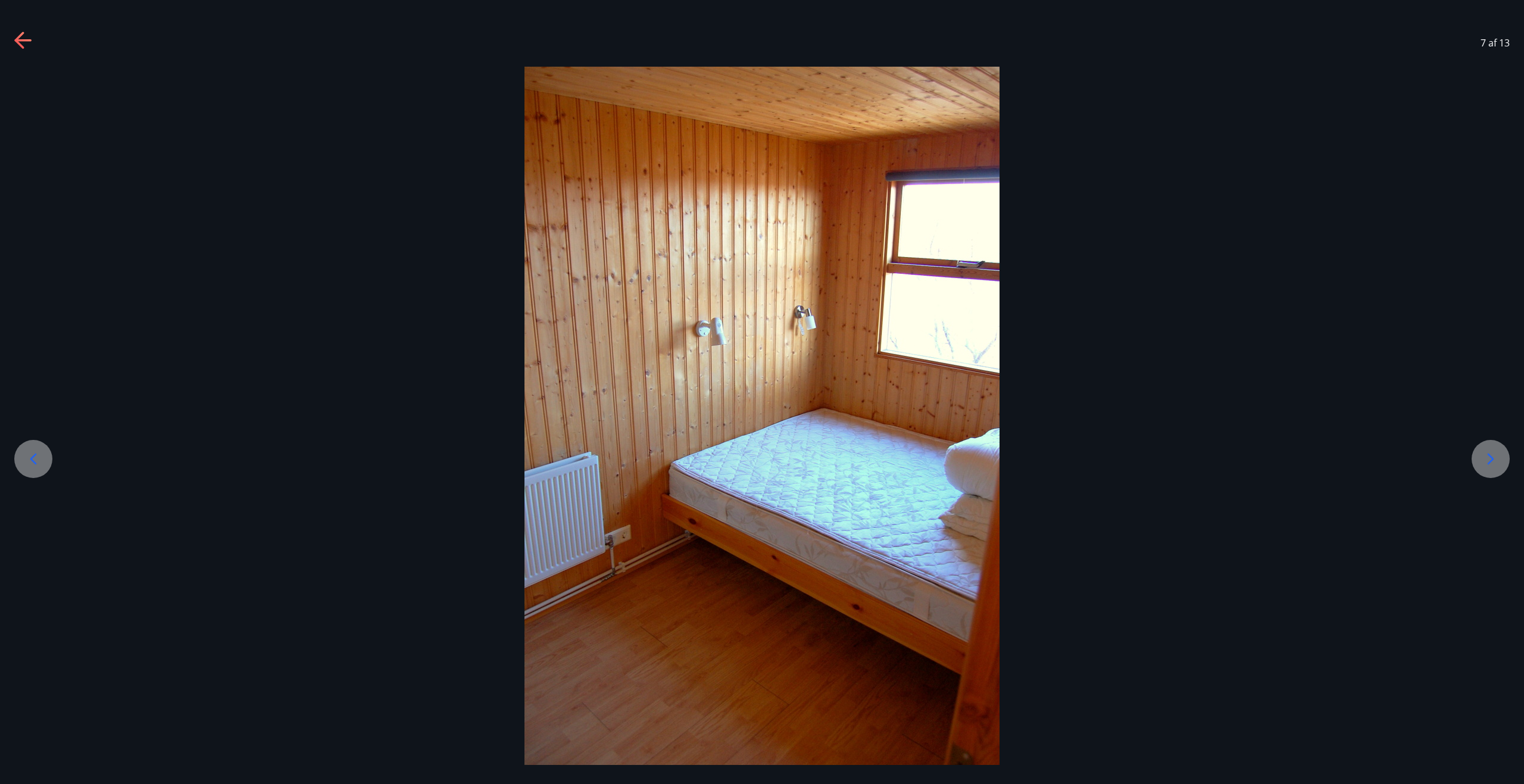
click at [1492, 458] on icon at bounding box center [1491, 458] width 6 height 12
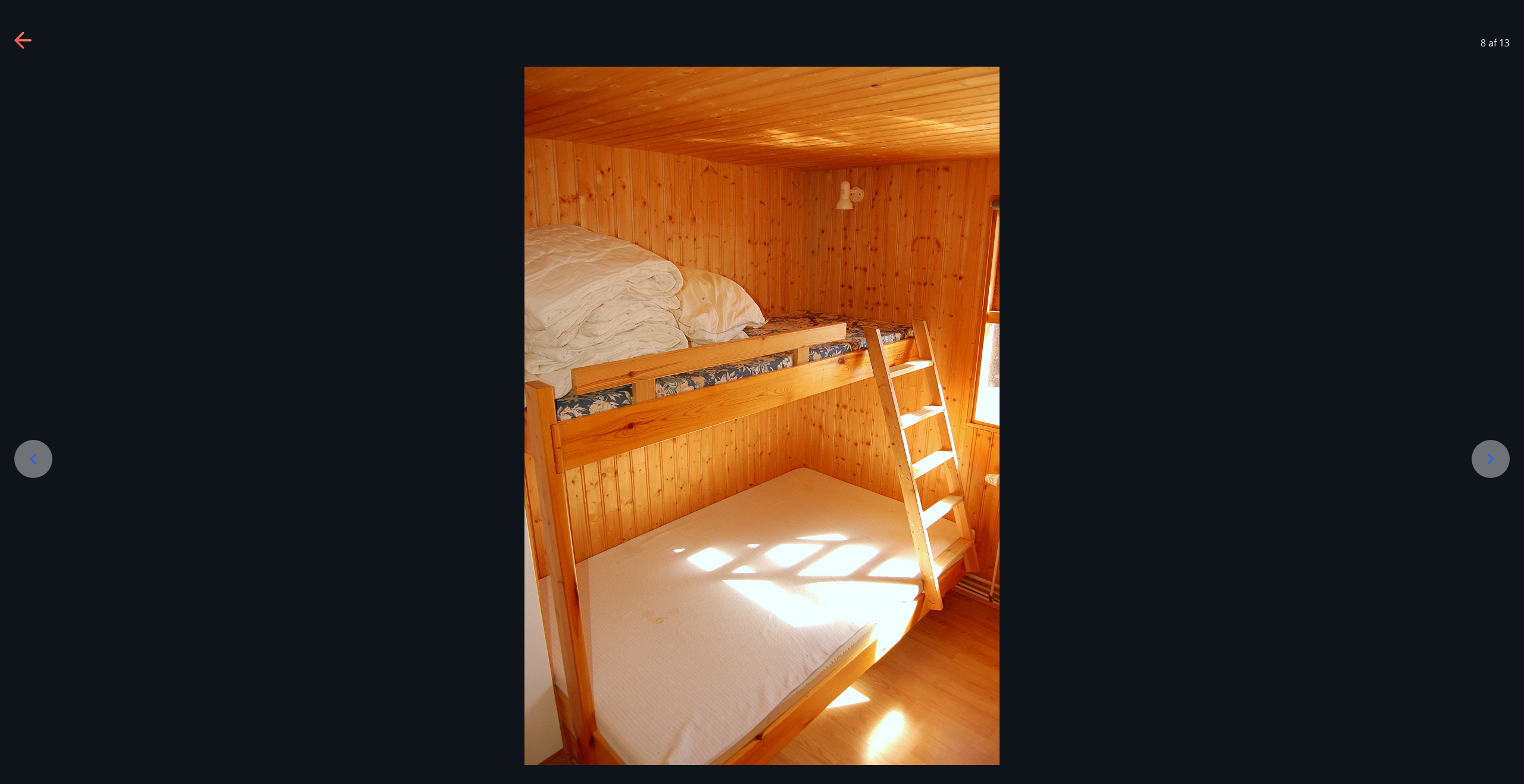
click at [28, 458] on icon at bounding box center [33, 458] width 19 height 19
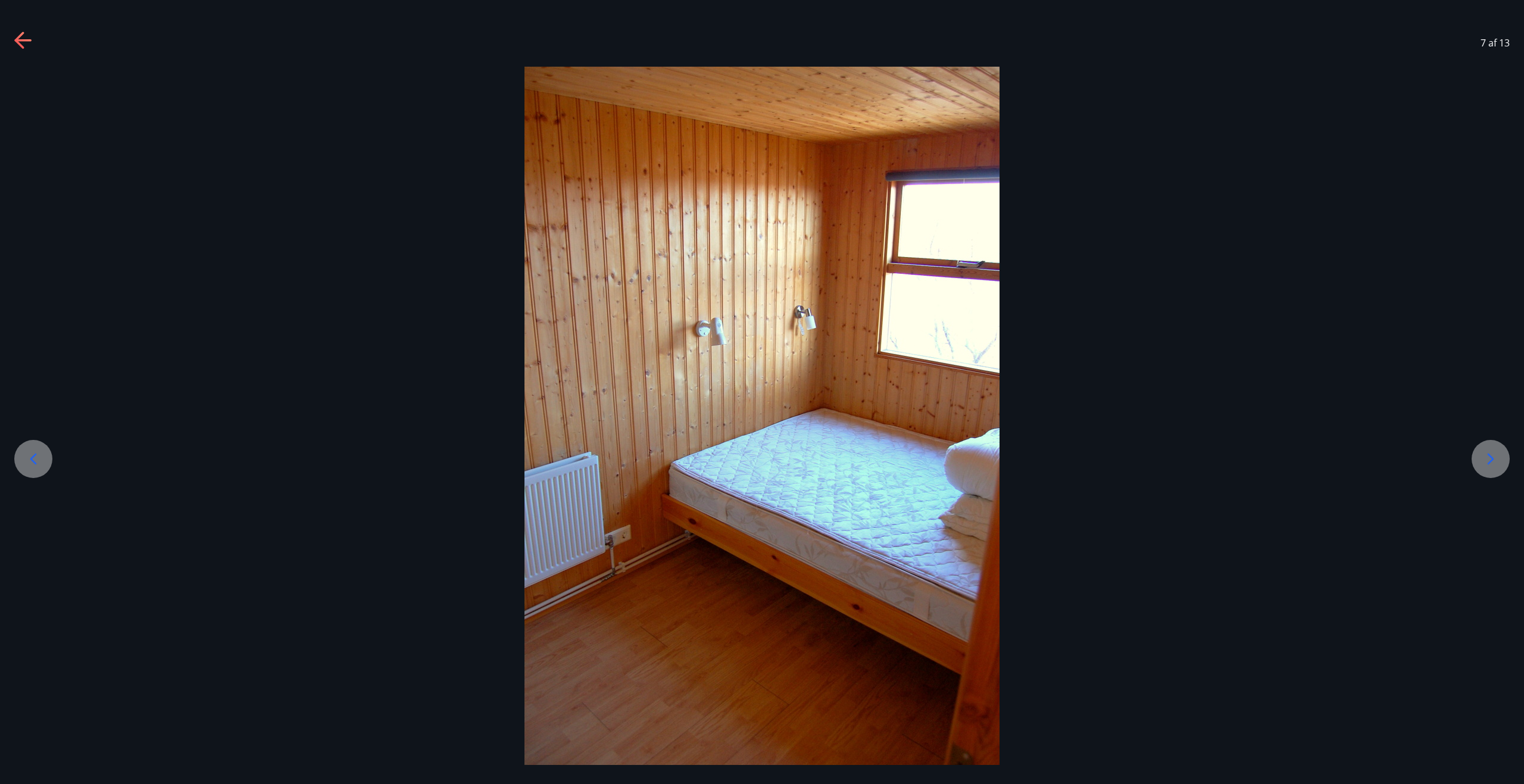
click at [1491, 450] on icon at bounding box center [1490, 458] width 19 height 19
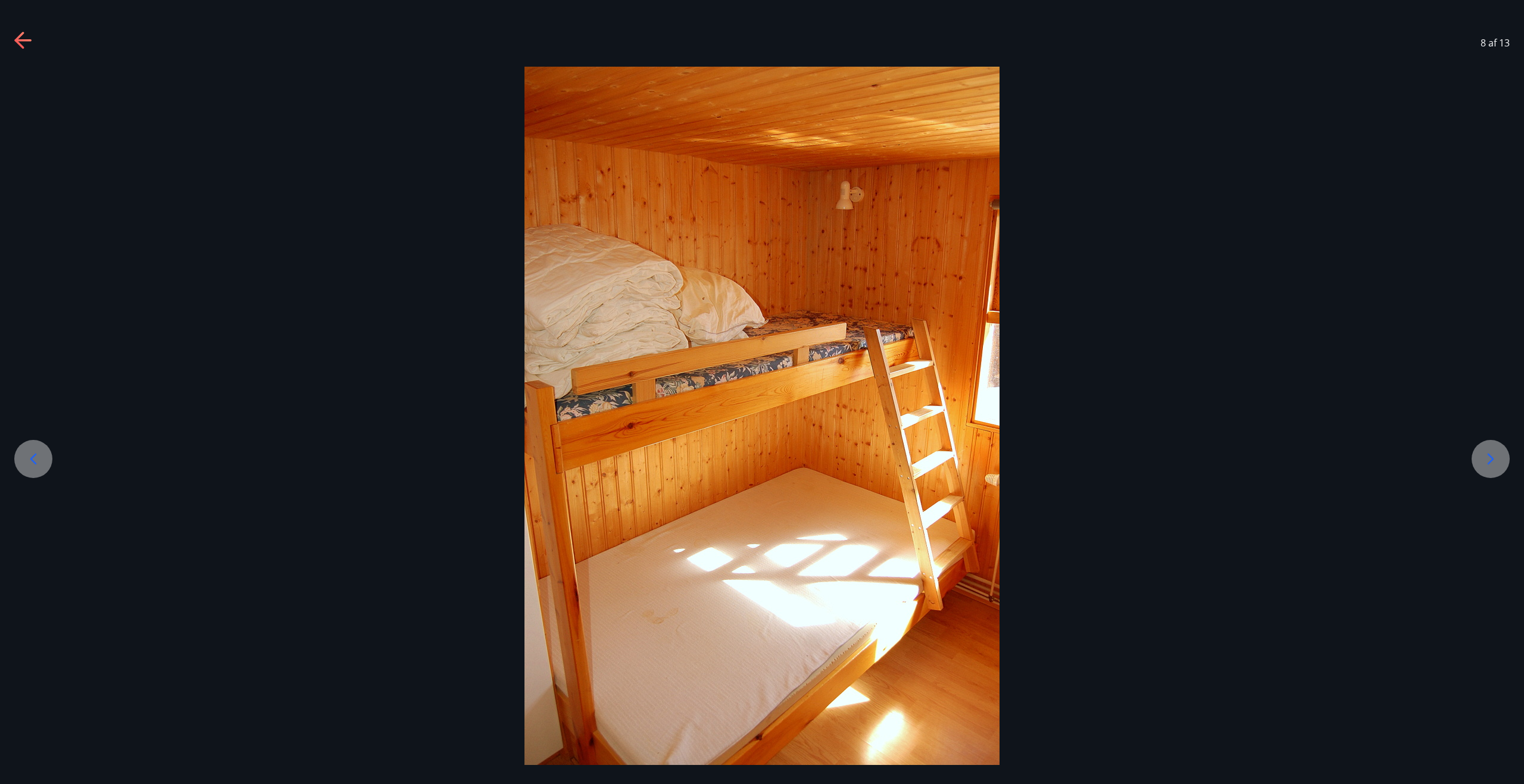
click at [1485, 452] on icon at bounding box center [1490, 458] width 19 height 19
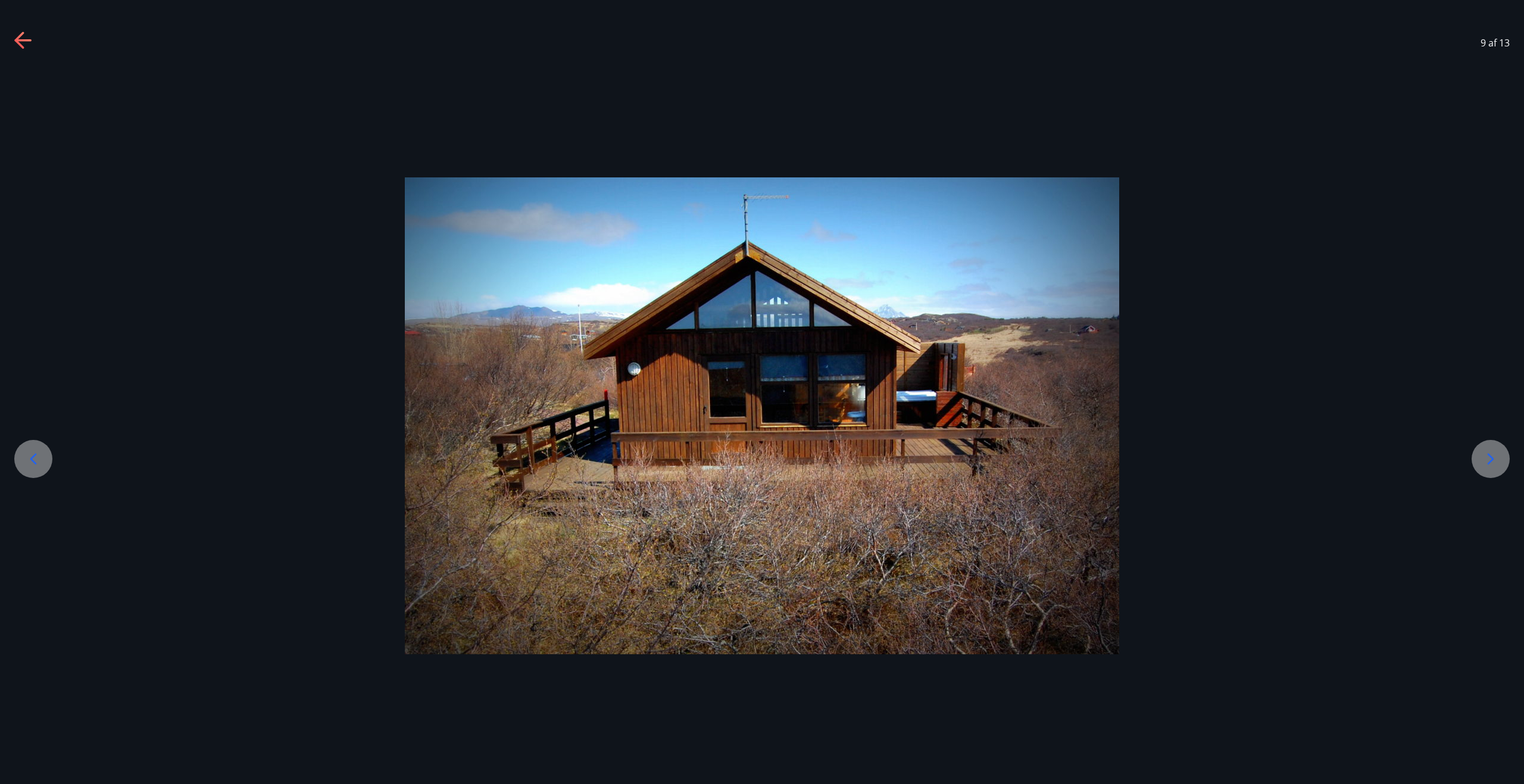
click at [1485, 452] on icon at bounding box center [1490, 458] width 19 height 19
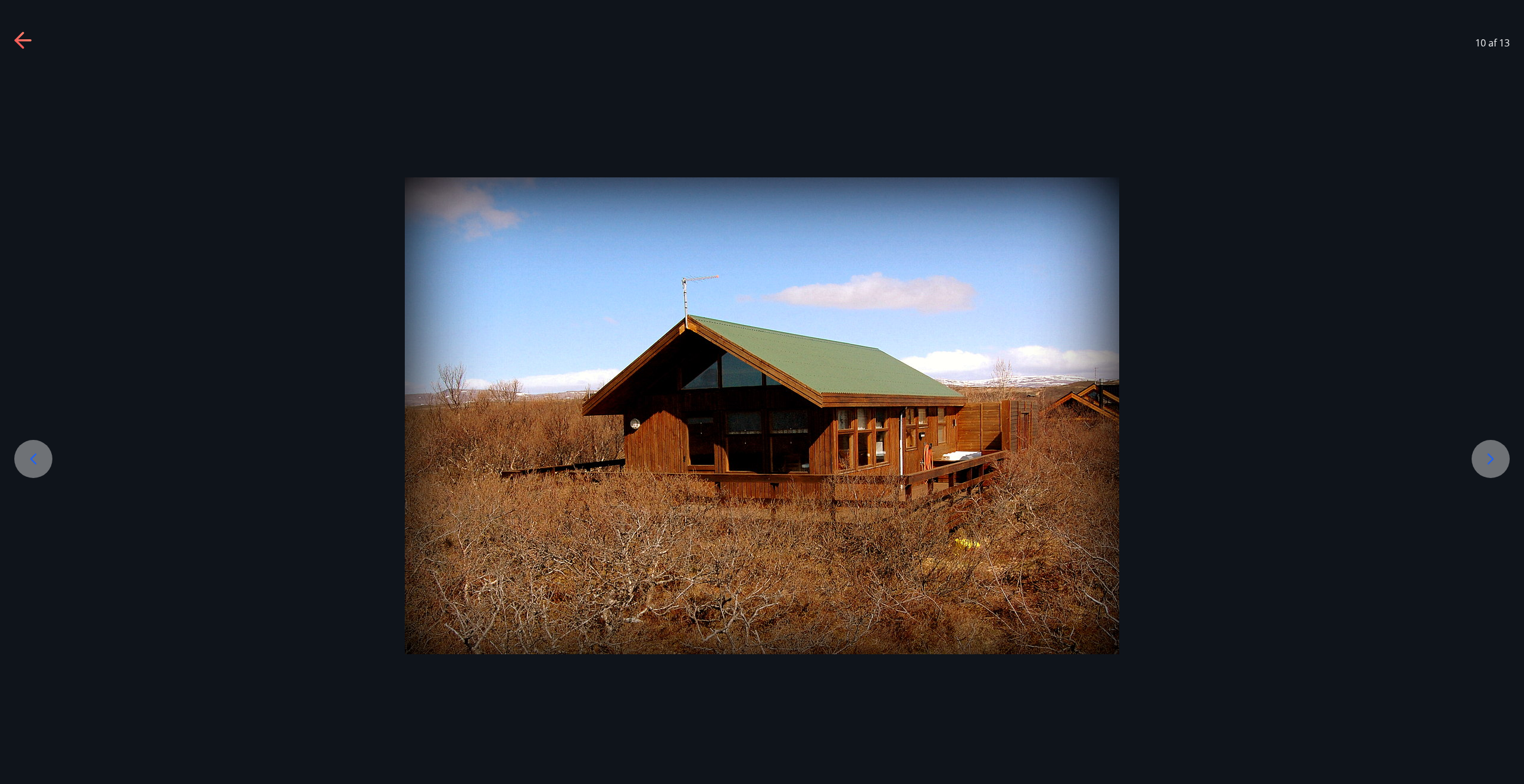
click at [1485, 452] on icon at bounding box center [1490, 458] width 19 height 19
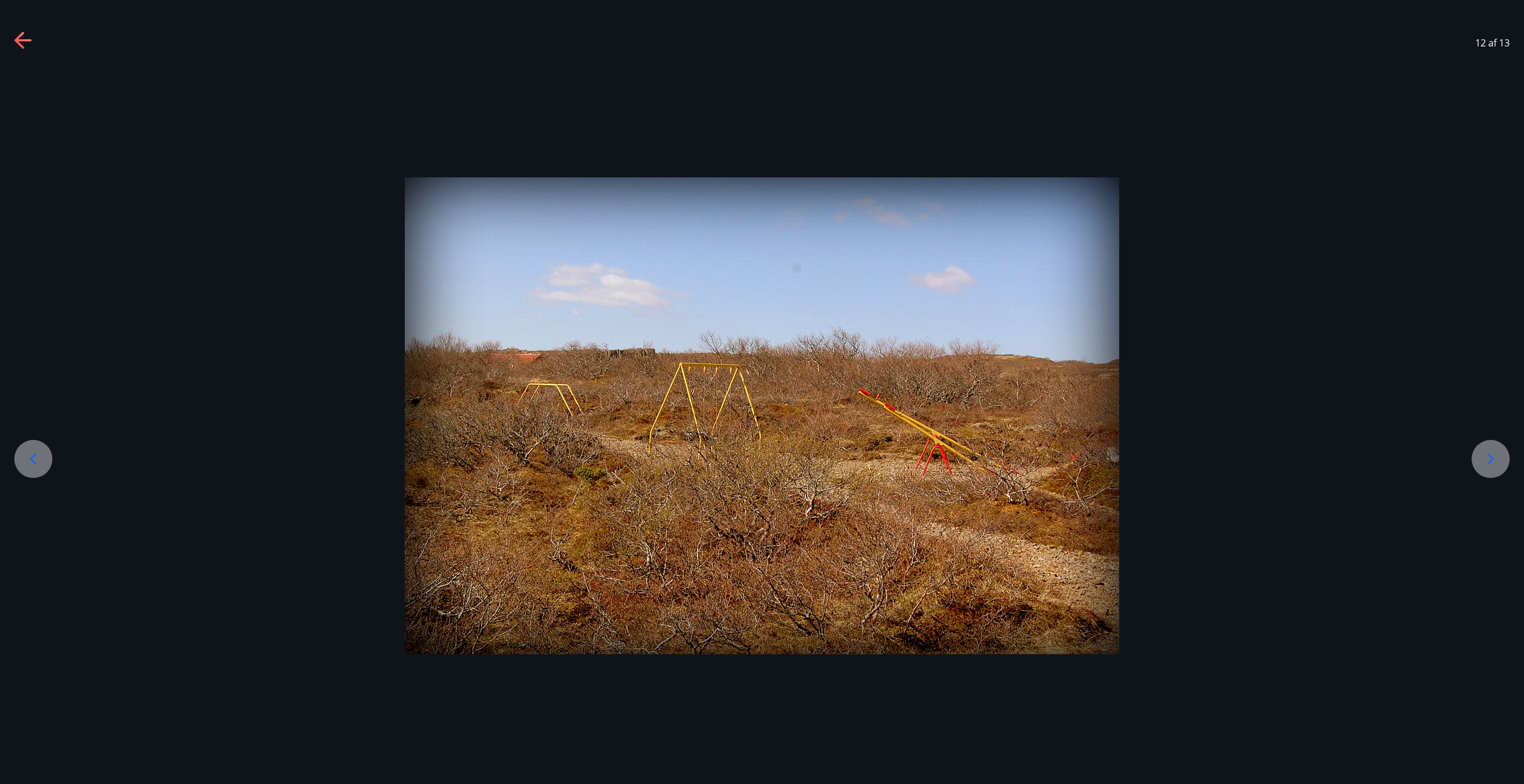
click at [1485, 453] on icon at bounding box center [1490, 458] width 19 height 19
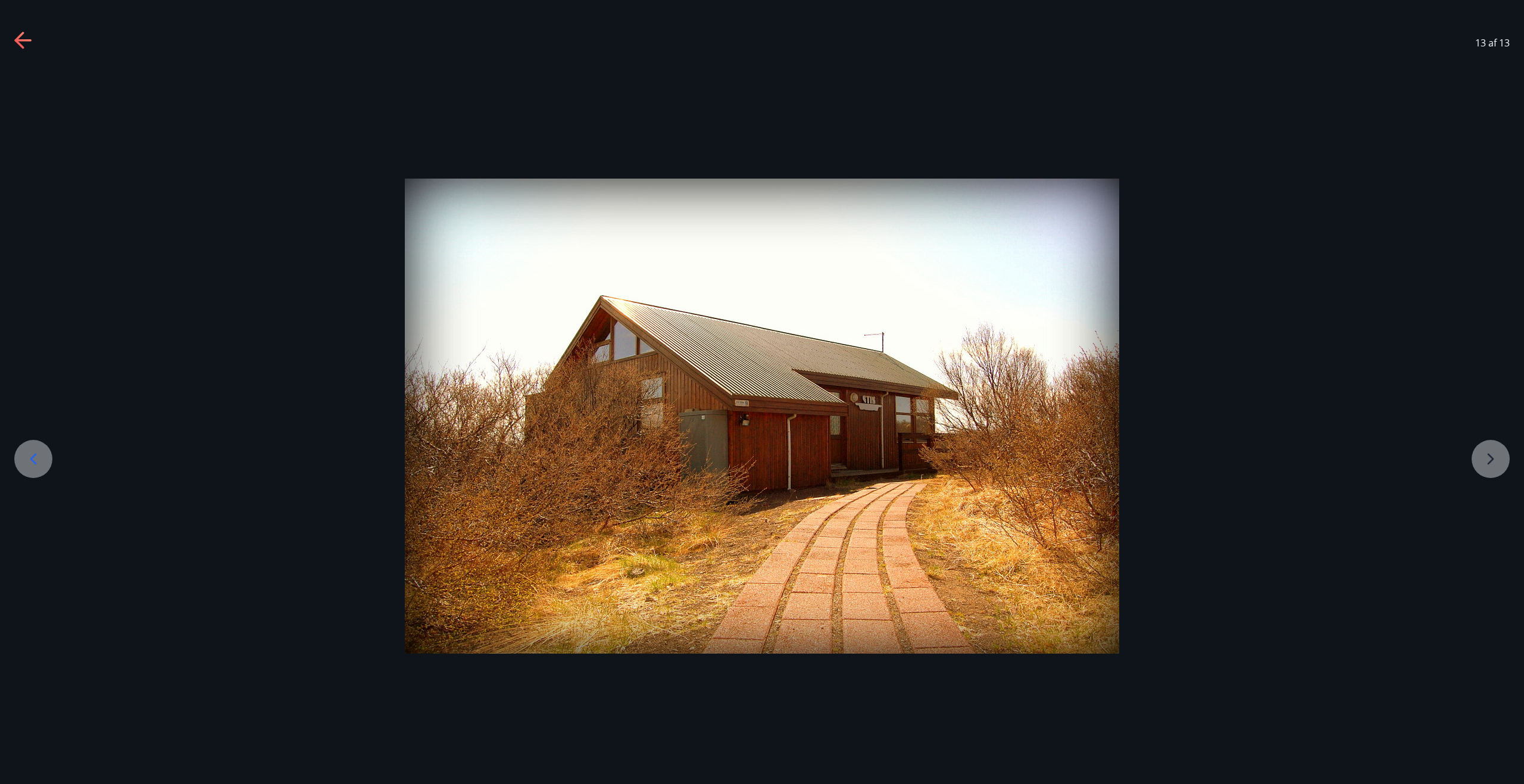
click at [1485, 453] on div at bounding box center [762, 416] width 1524 height 475
click at [22, 42] on icon at bounding box center [23, 41] width 19 height 19
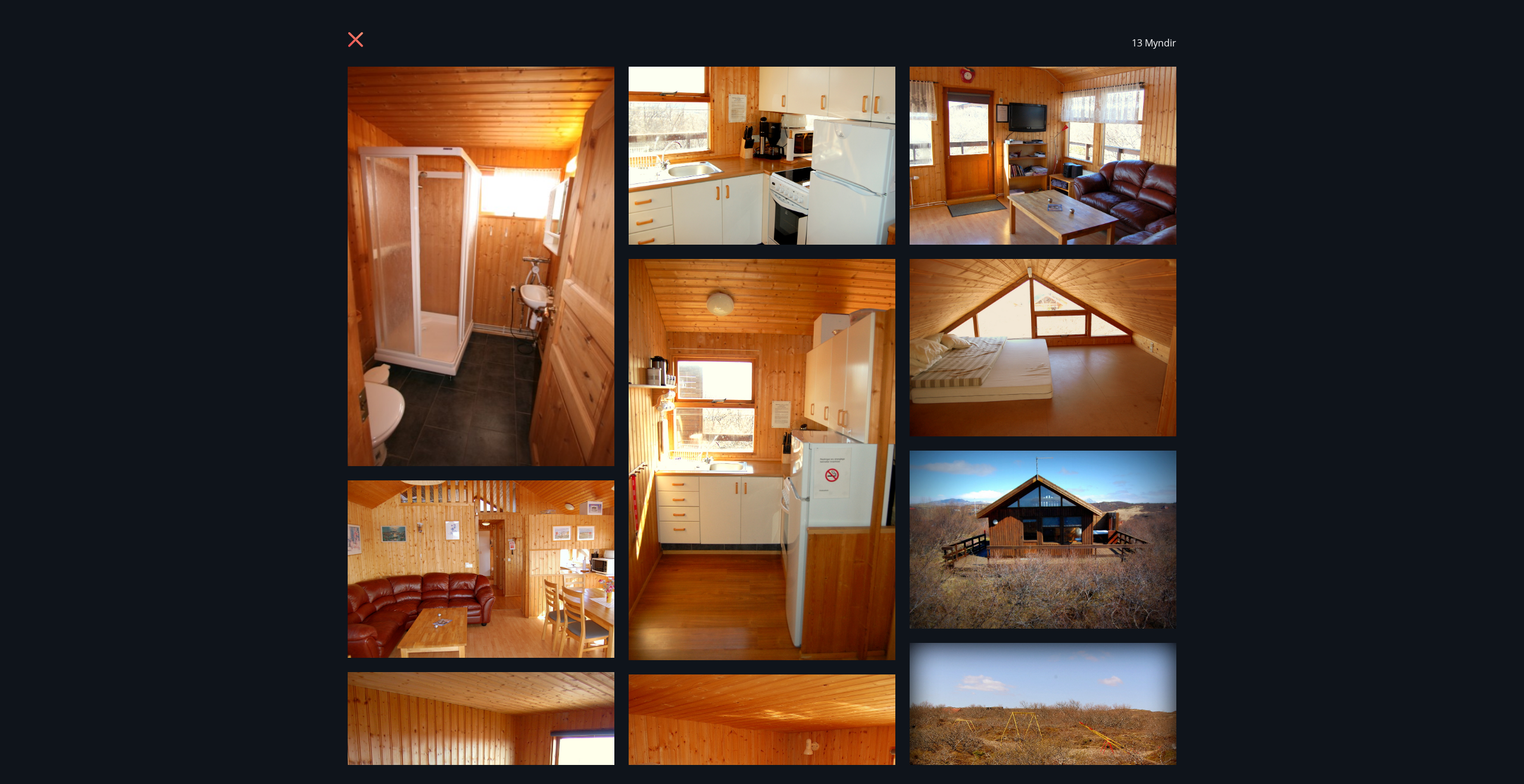
click at [742, 181] on img at bounding box center [762, 155] width 267 height 178
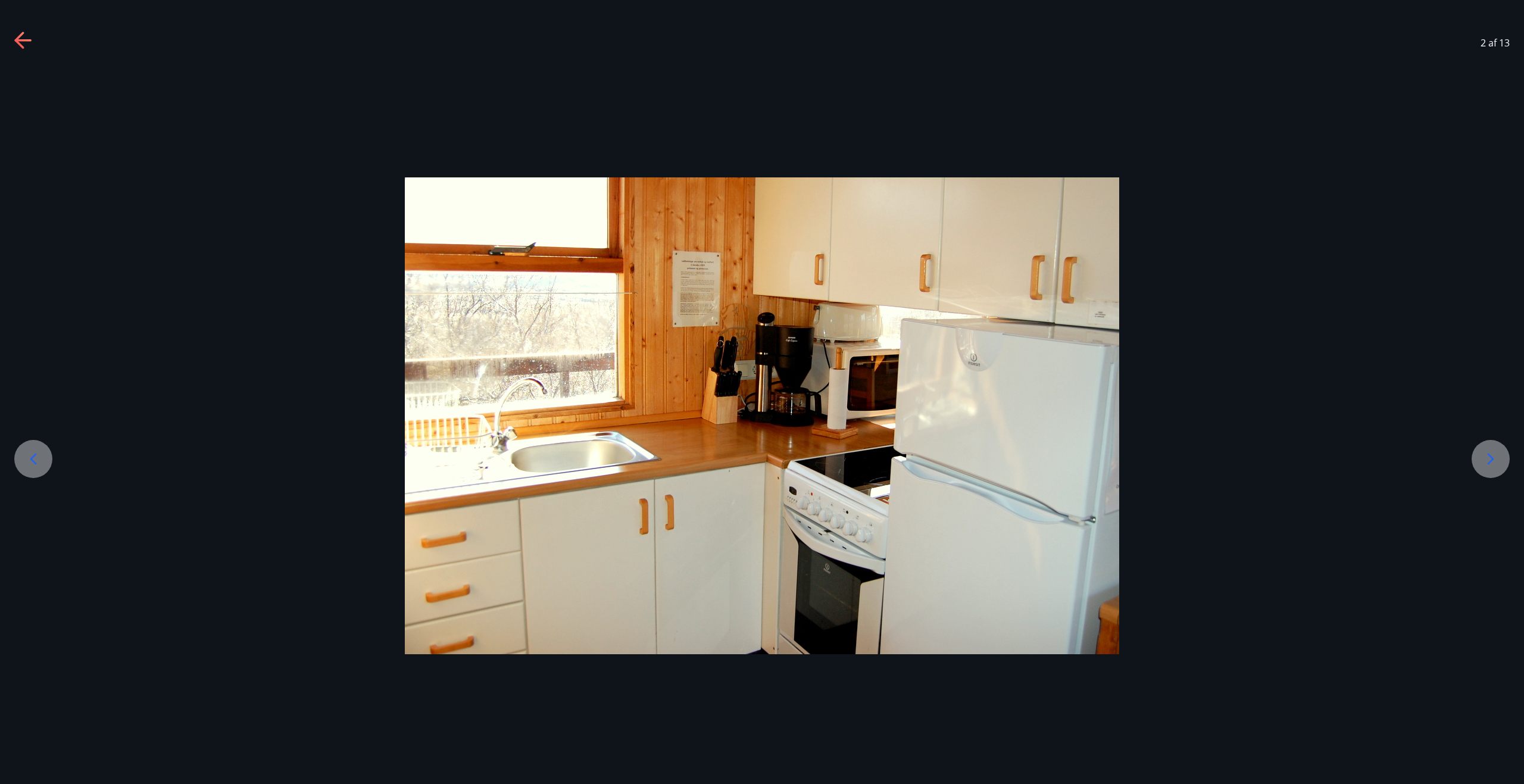
click at [26, 40] on icon at bounding box center [22, 40] width 17 height 2
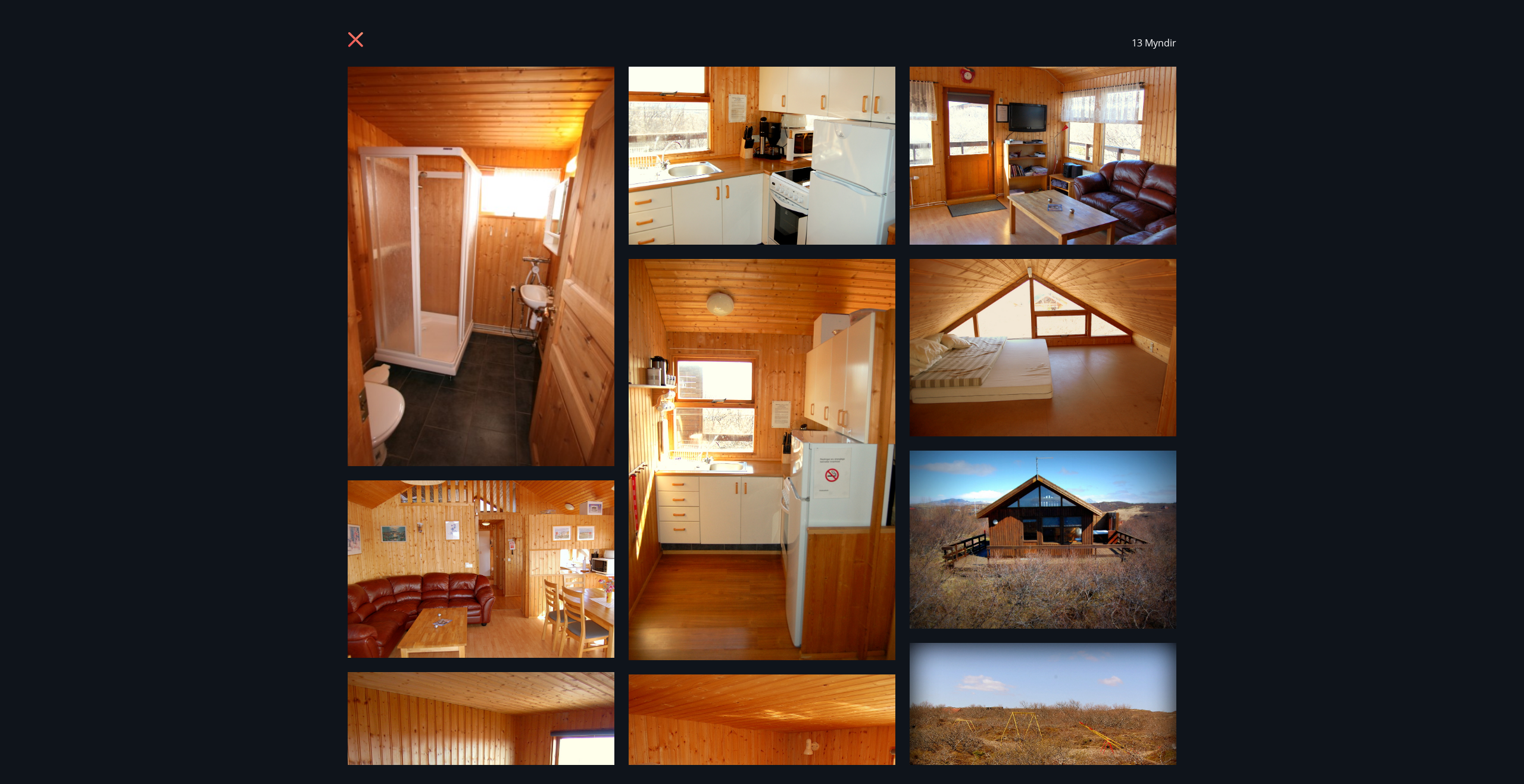
click at [679, 189] on img at bounding box center [762, 155] width 267 height 178
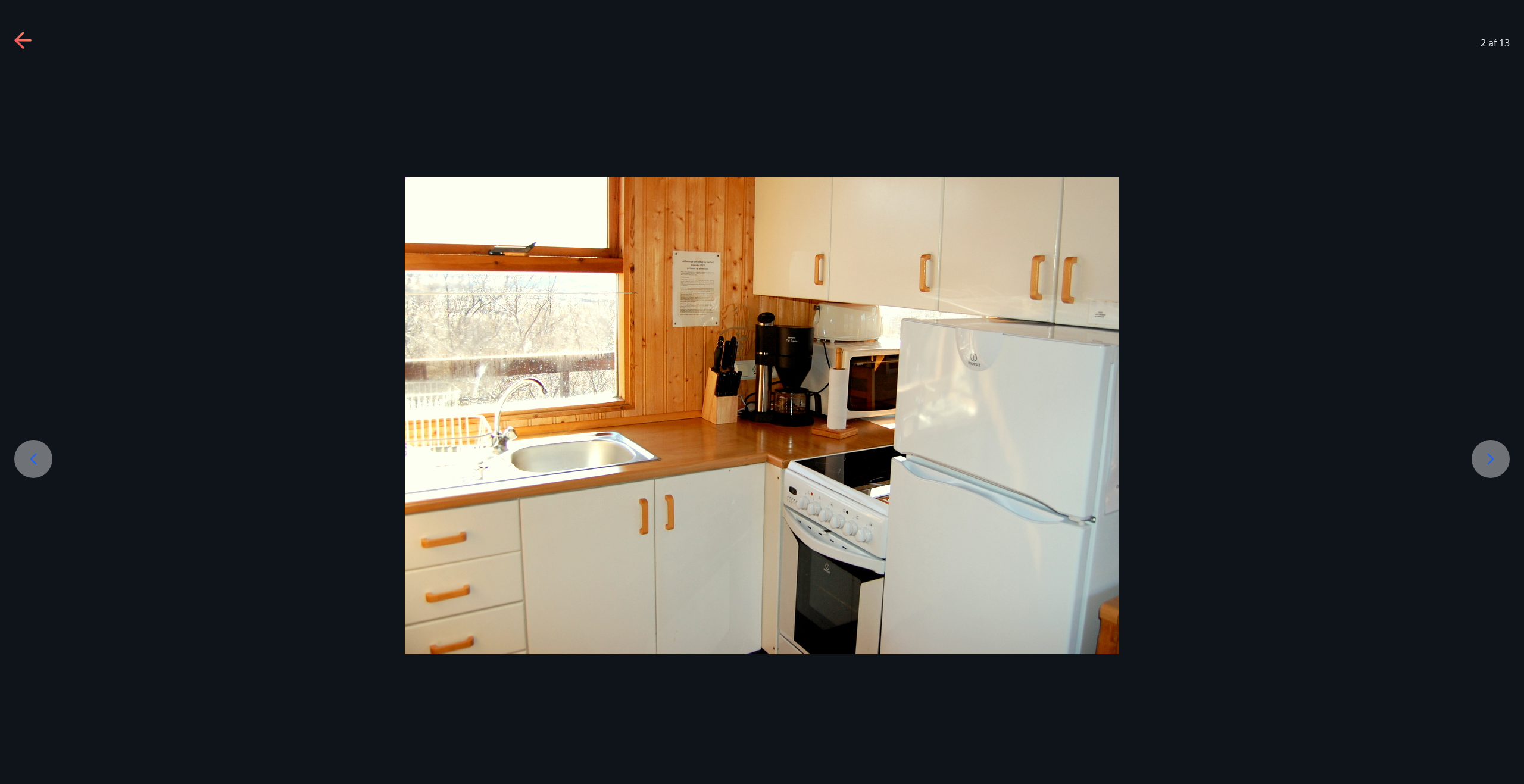
click at [22, 38] on icon at bounding box center [23, 41] width 19 height 19
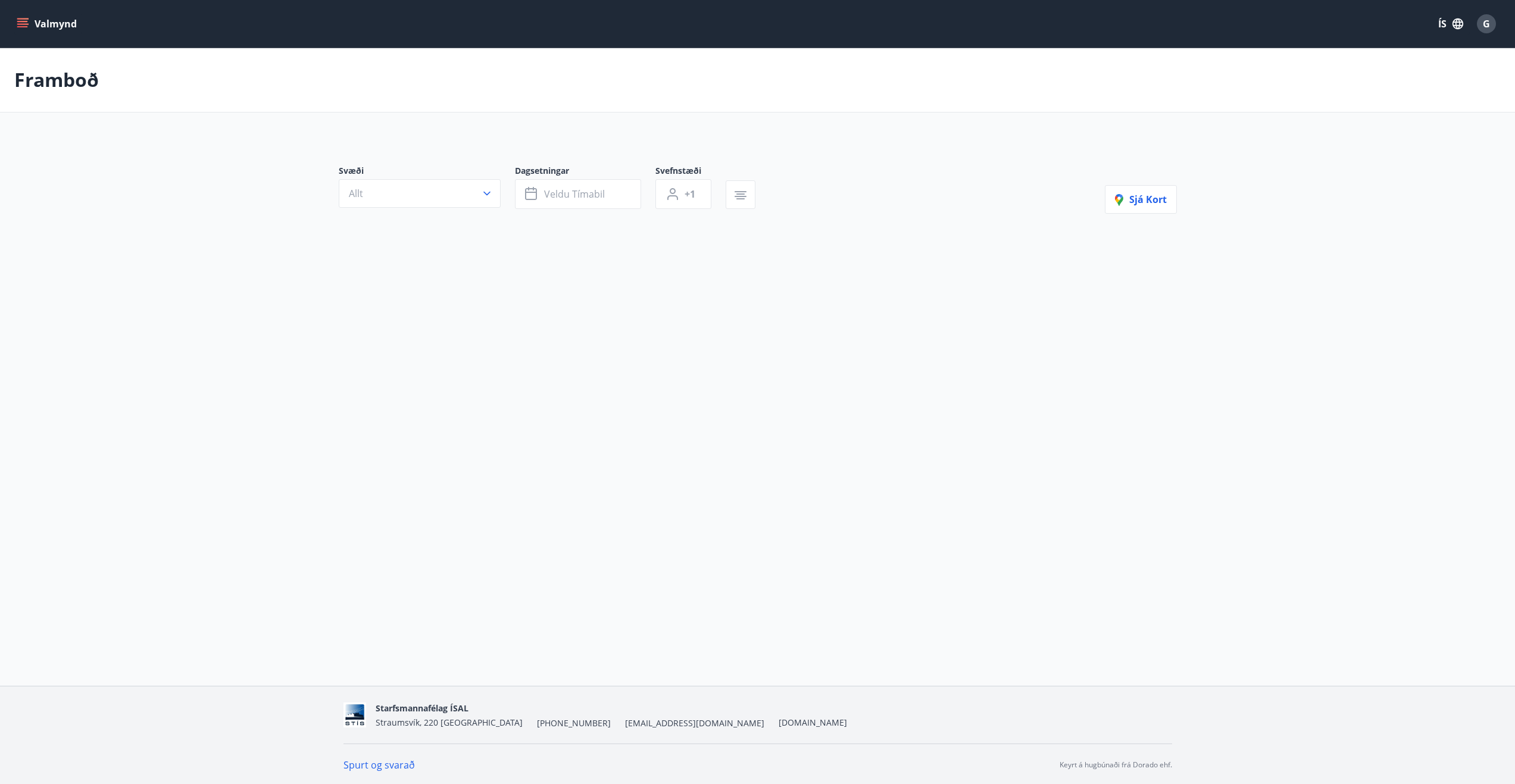
type input "*"
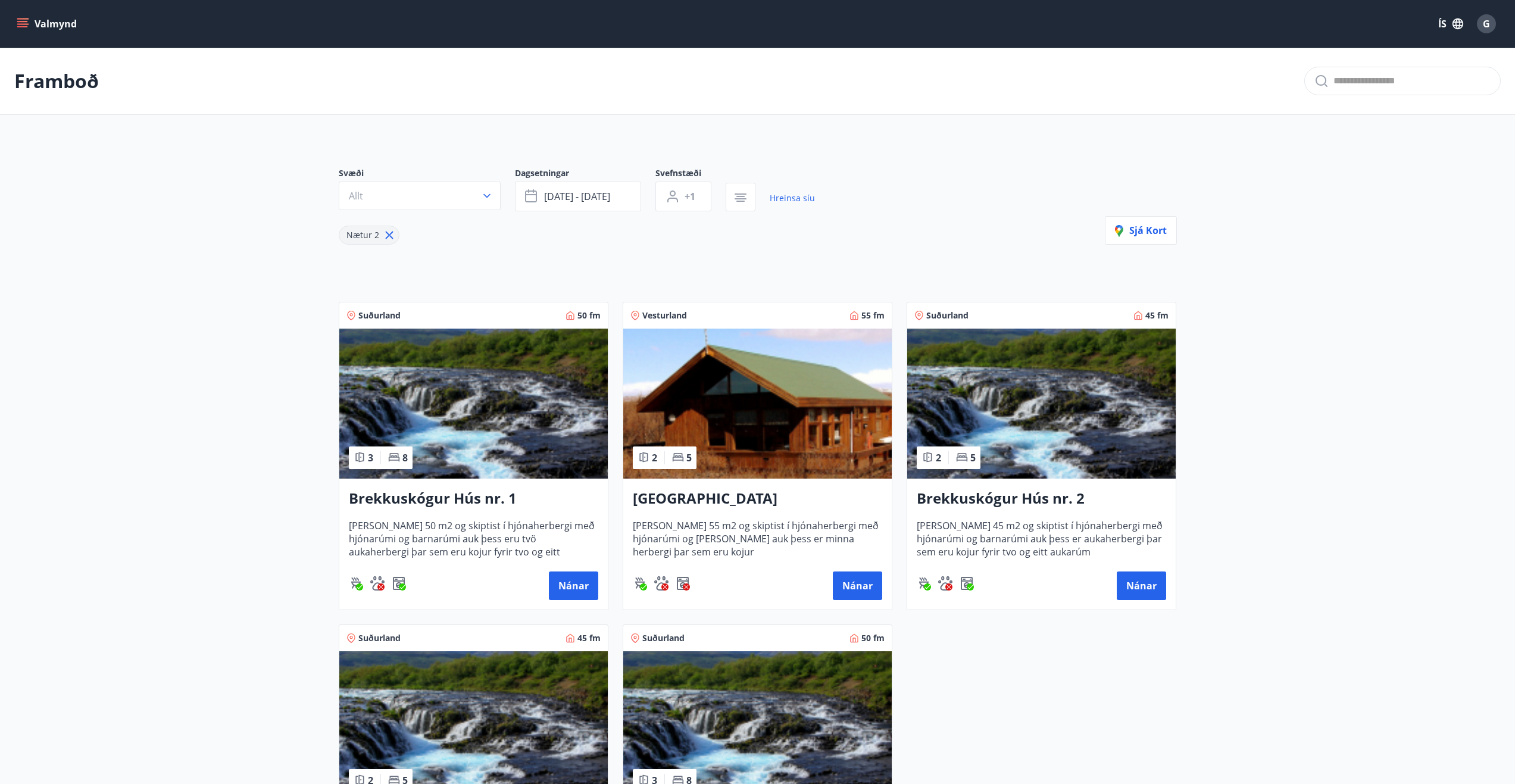
click at [434, 500] on h3 "Brekkuskógur Hús nr. 1" at bounding box center [473, 499] width 250 height 22
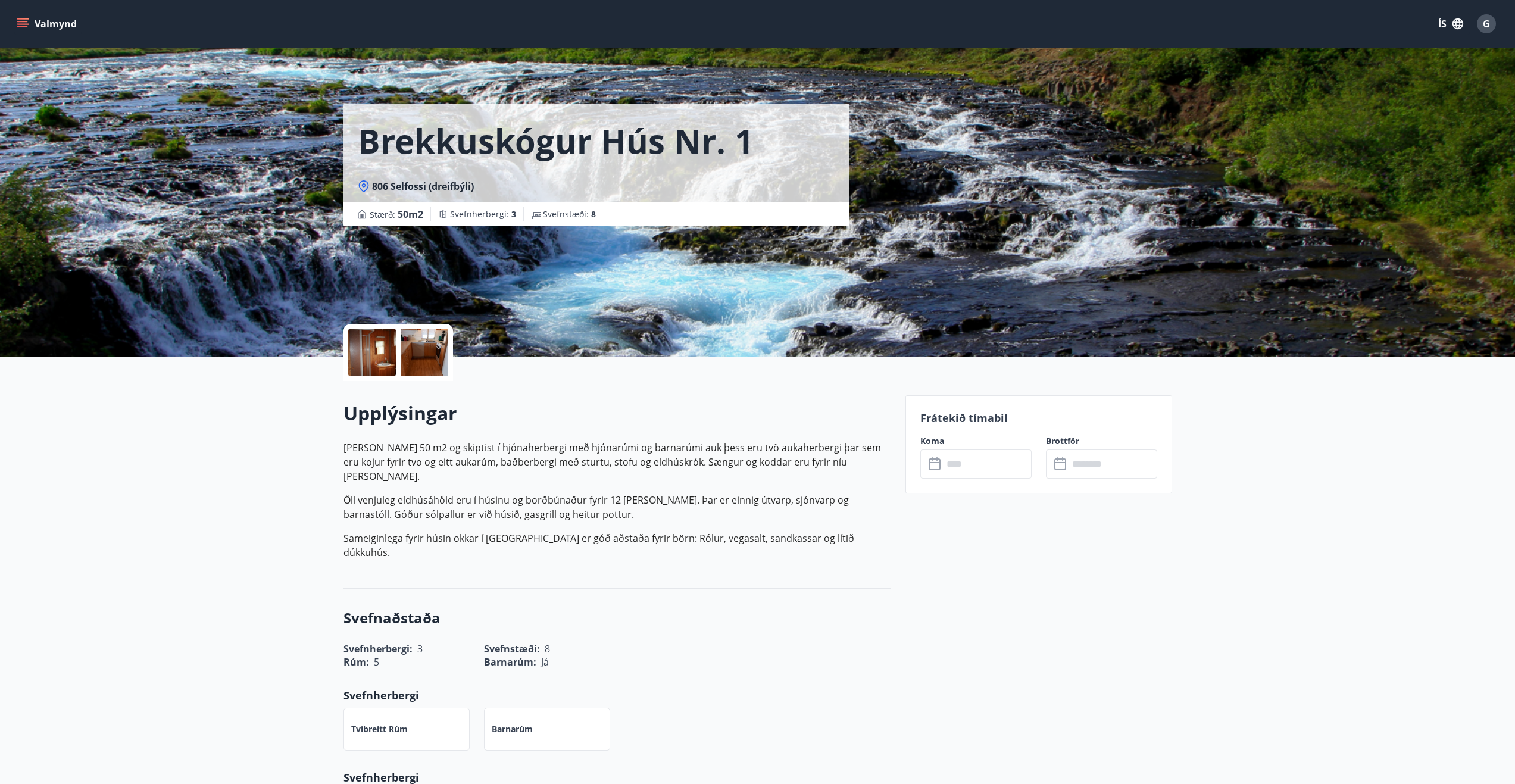
click at [375, 356] on div at bounding box center [372, 353] width 48 height 48
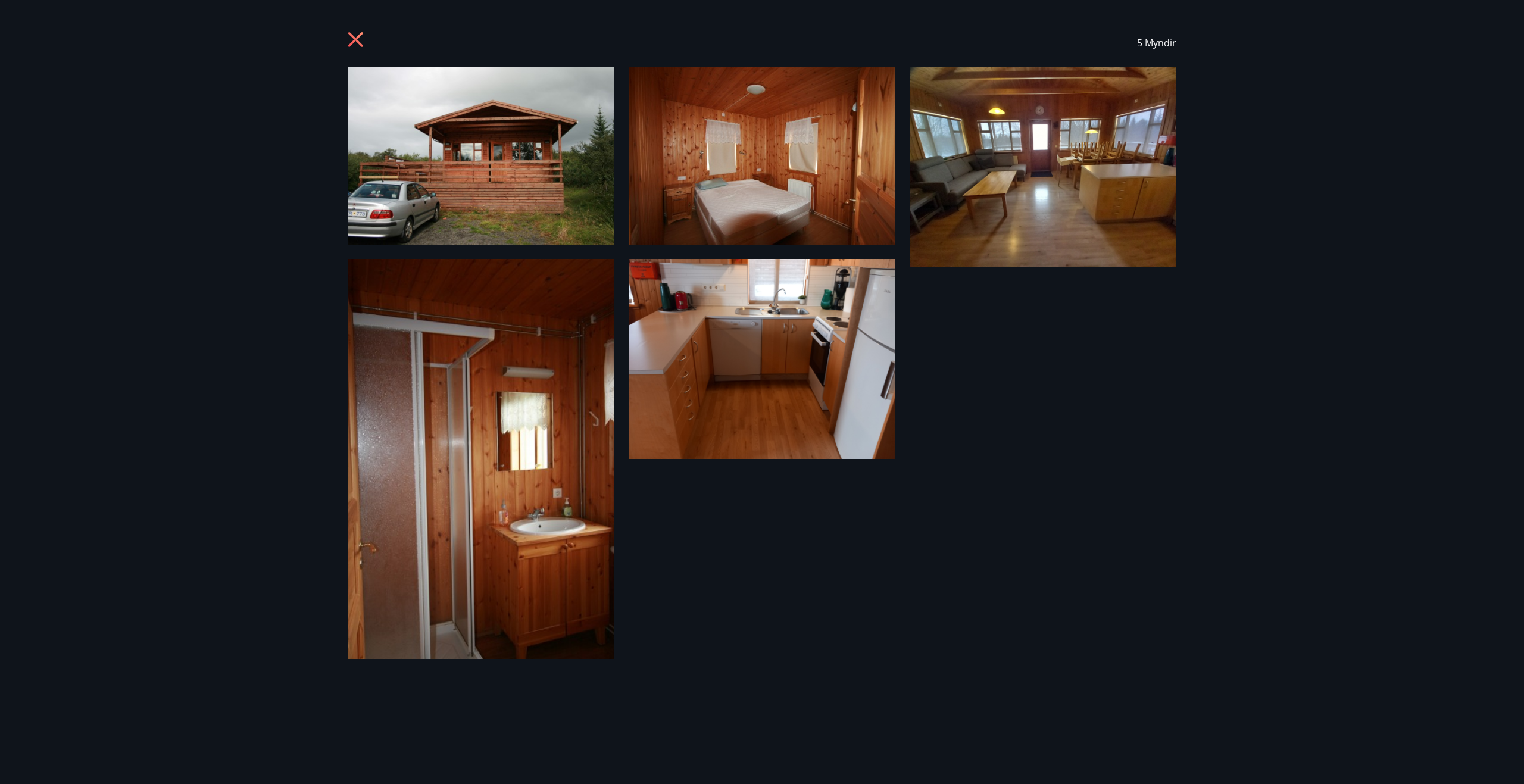
click at [785, 360] on img at bounding box center [762, 359] width 267 height 200
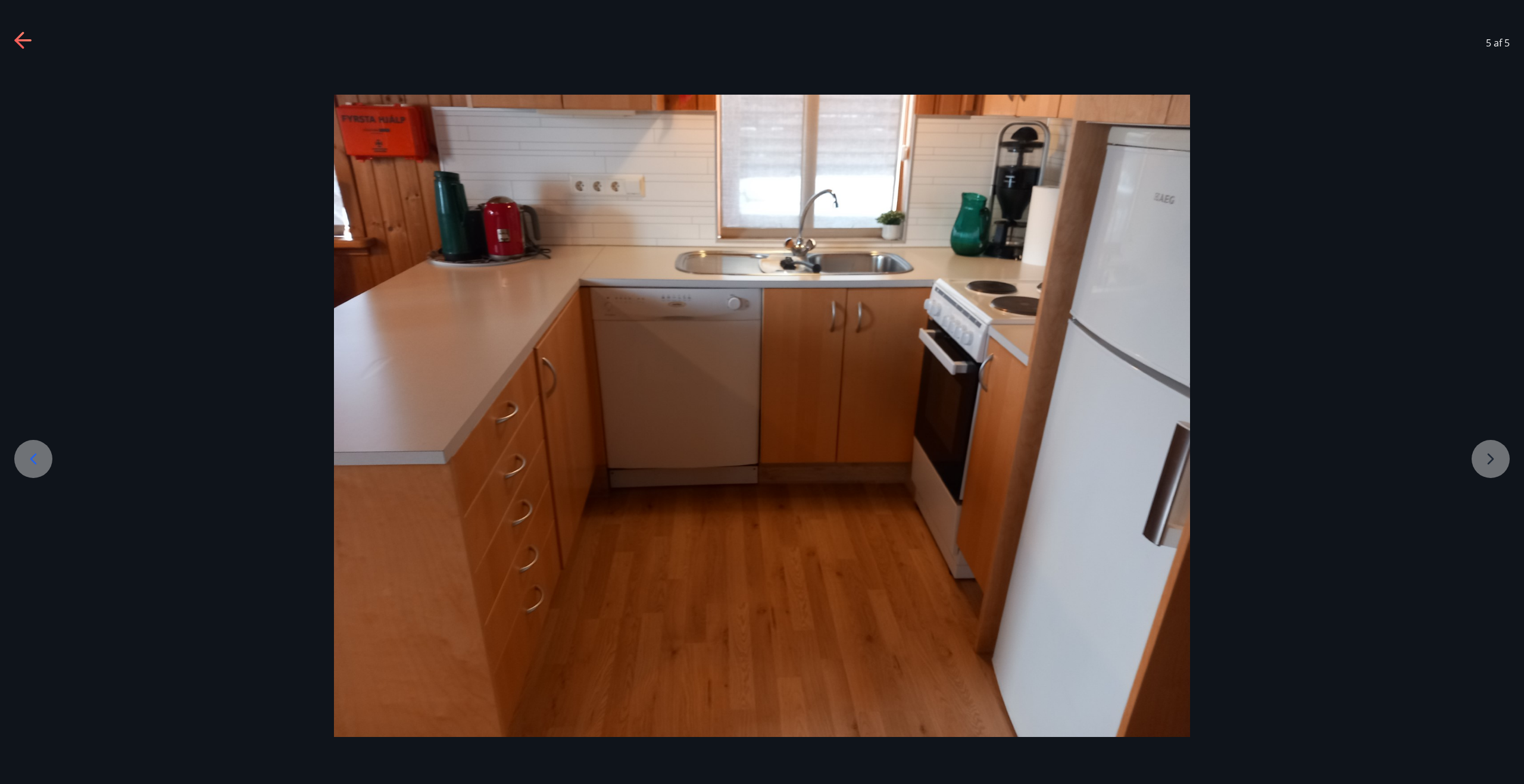
drag, startPoint x: 22, startPoint y: 35, endPoint x: 22, endPoint y: 42, distance: 7.0
click at [22, 42] on icon at bounding box center [23, 41] width 19 height 19
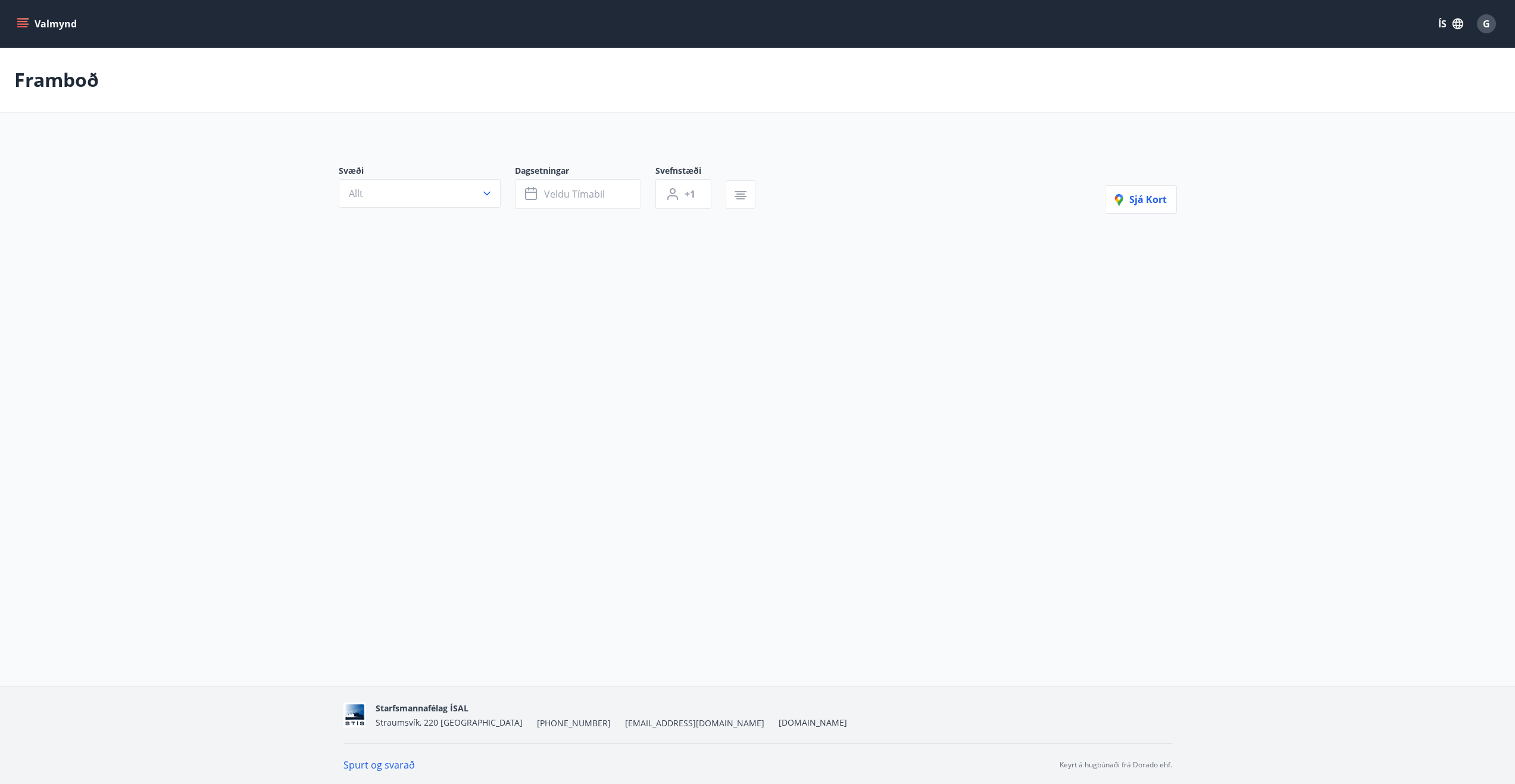
type input "*"
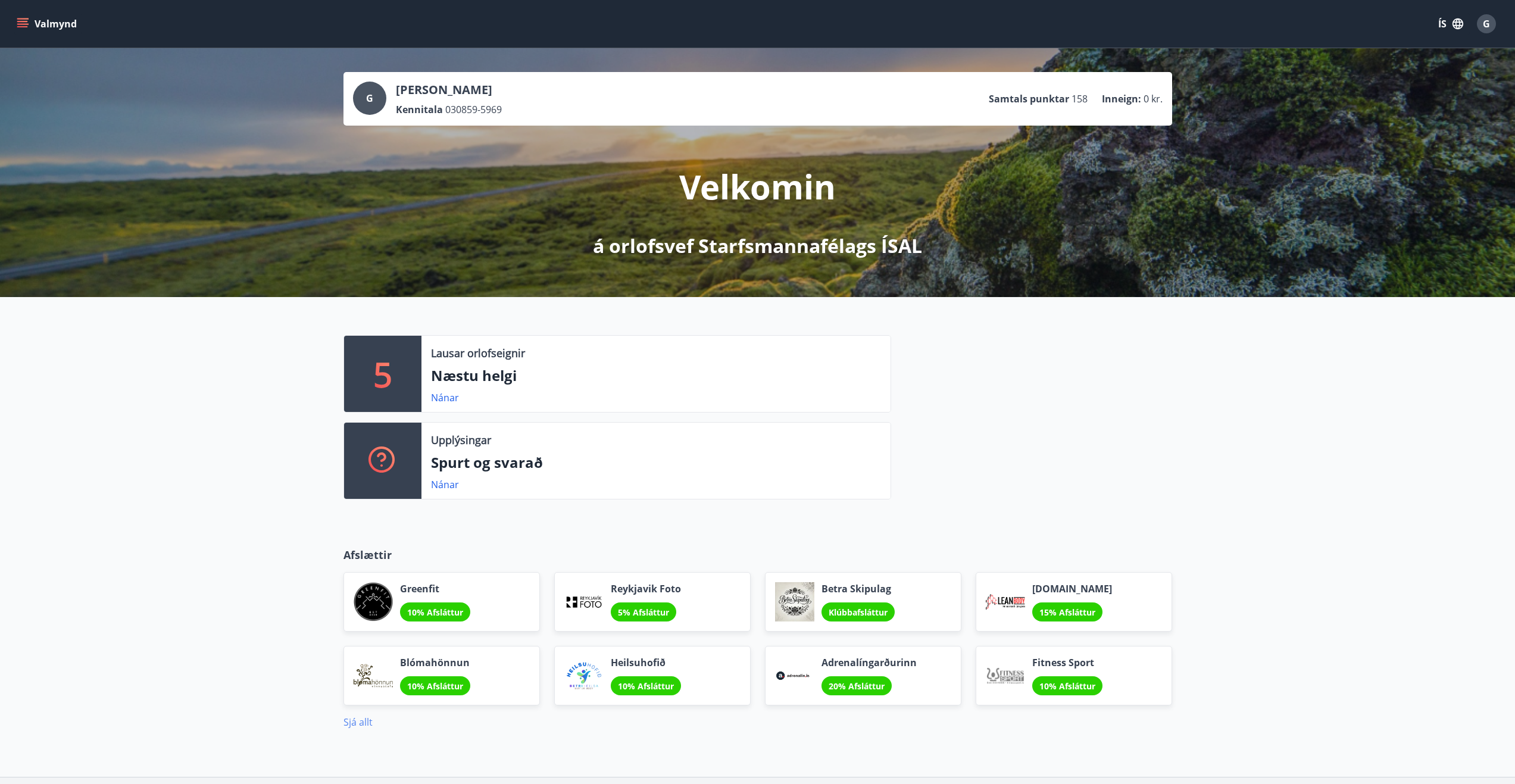
click at [353, 720] on link "Sjá allt" at bounding box center [358, 721] width 29 height 13
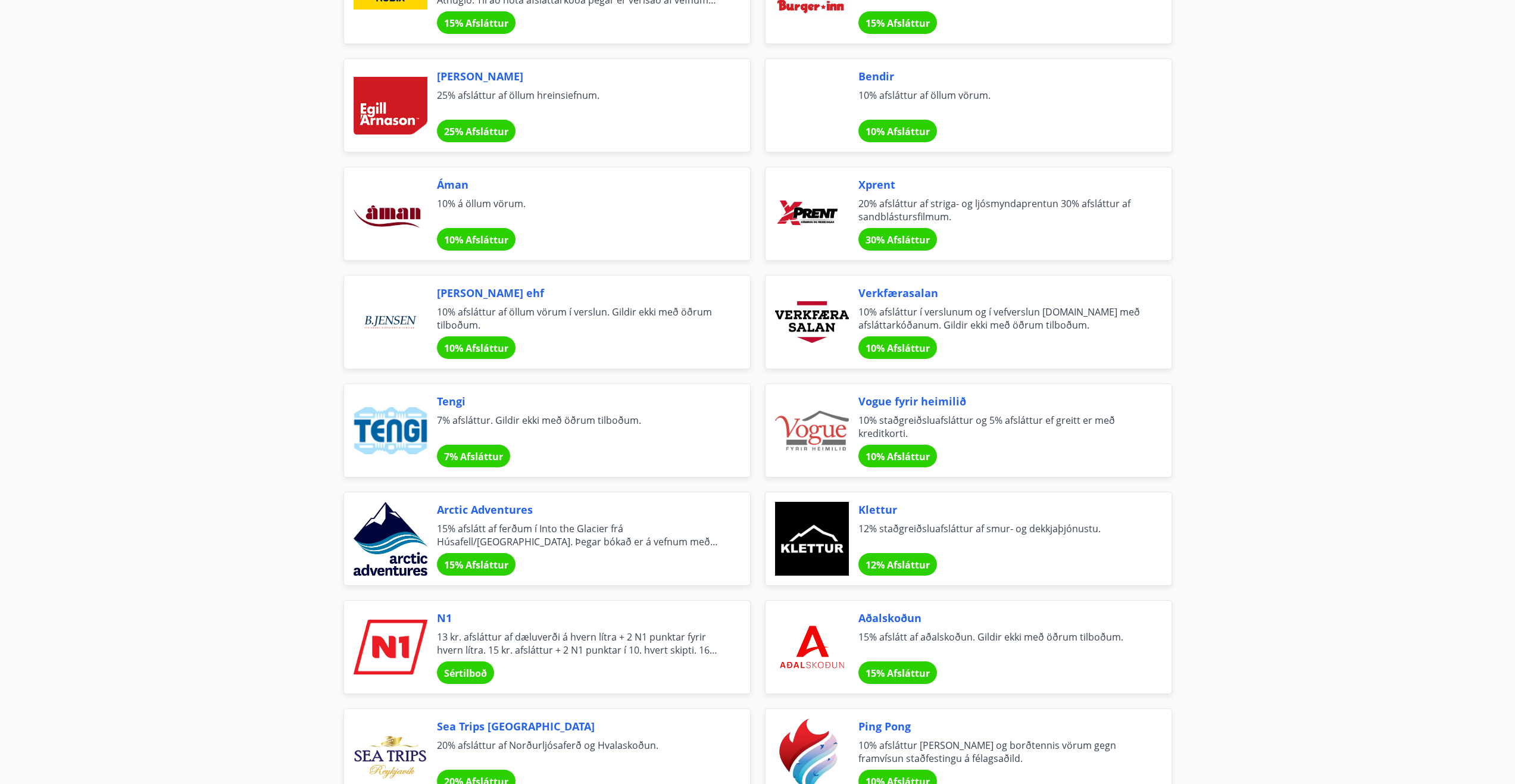
scroll to position [1904, 0]
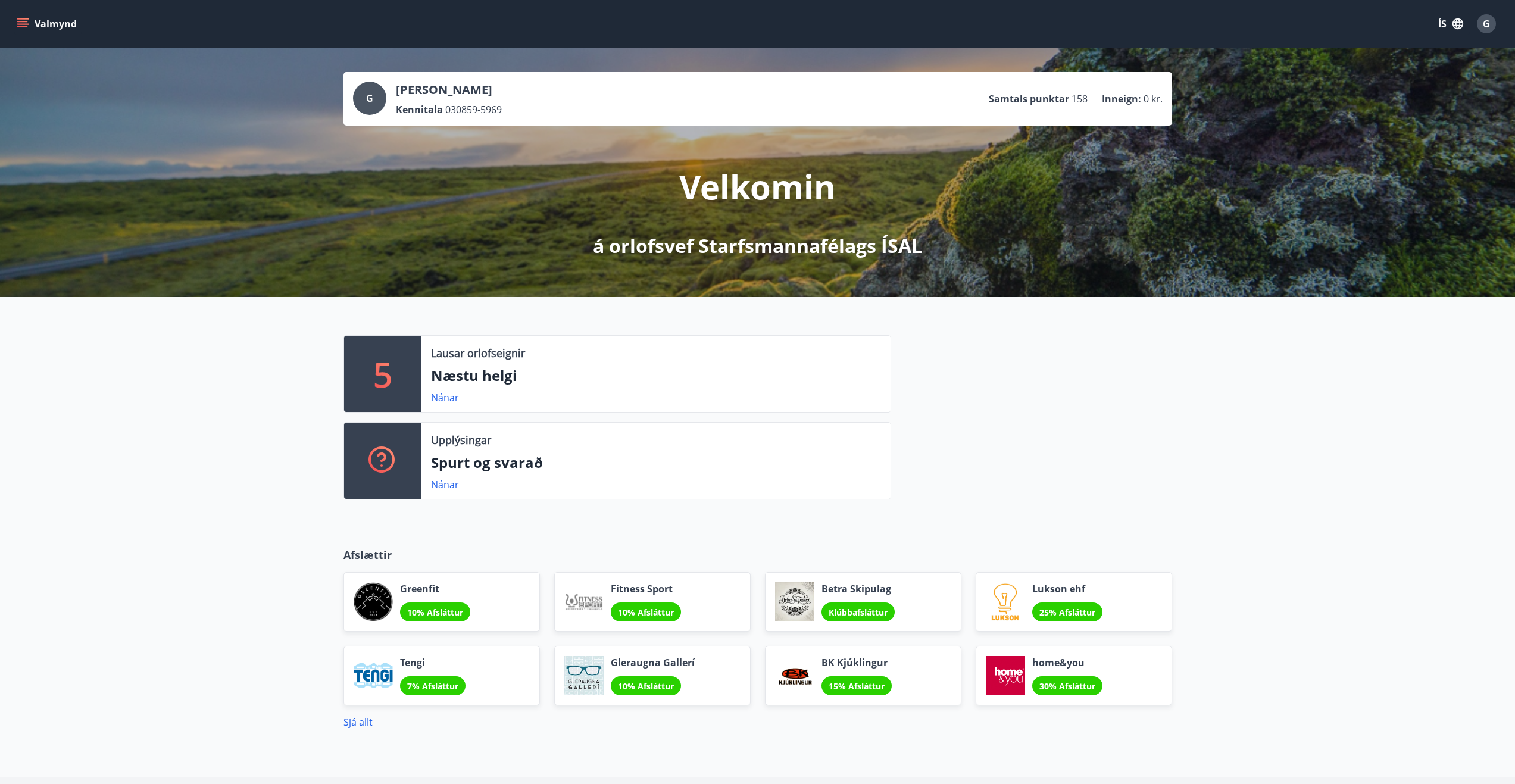
click at [371, 89] on div "G" at bounding box center [369, 97] width 33 height 33
click at [1491, 22] on div "G" at bounding box center [1486, 23] width 19 height 19
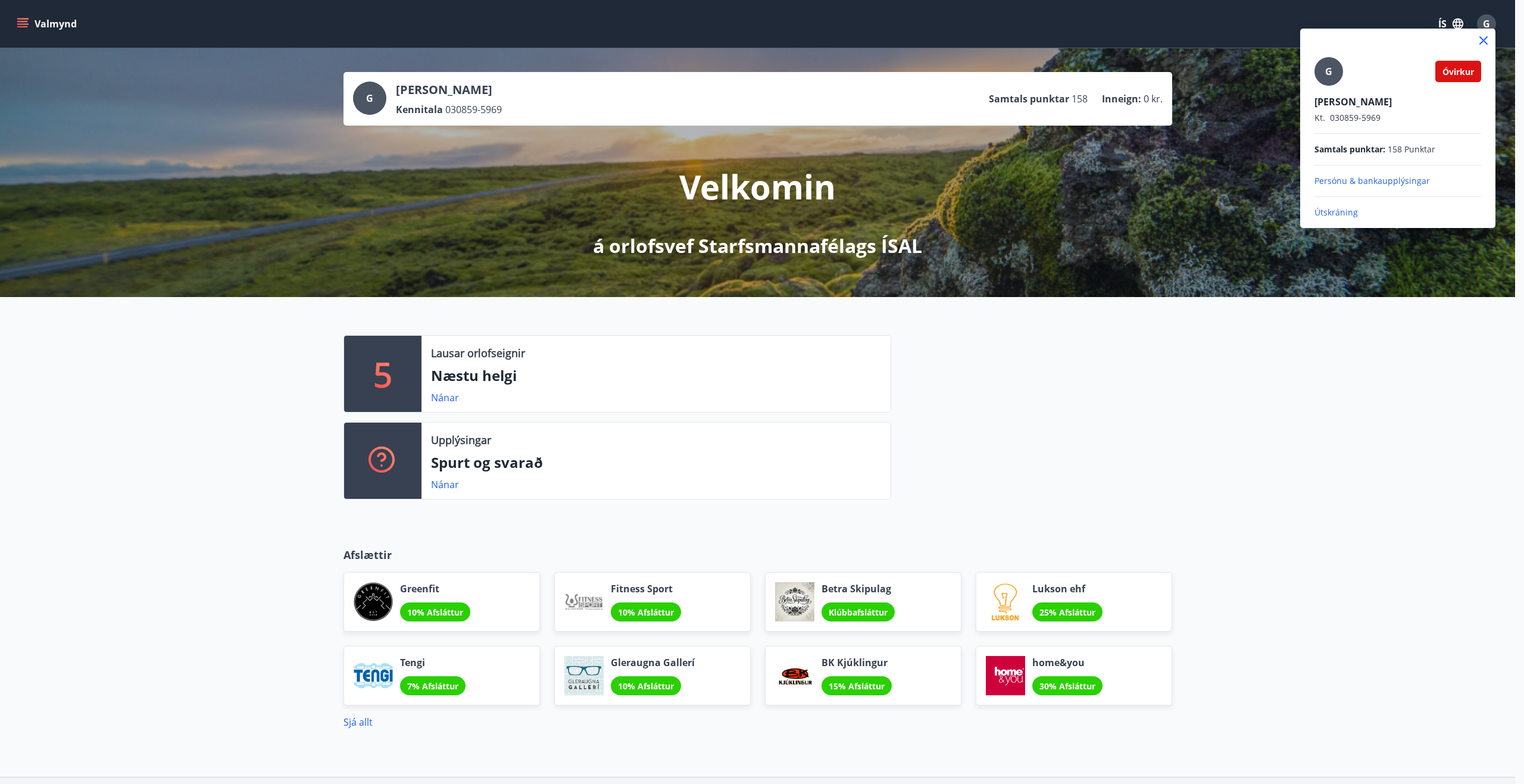
click at [1341, 213] on p "Útskráning" at bounding box center [1398, 212] width 167 height 12
